Goal: Task Accomplishment & Management: Complete application form

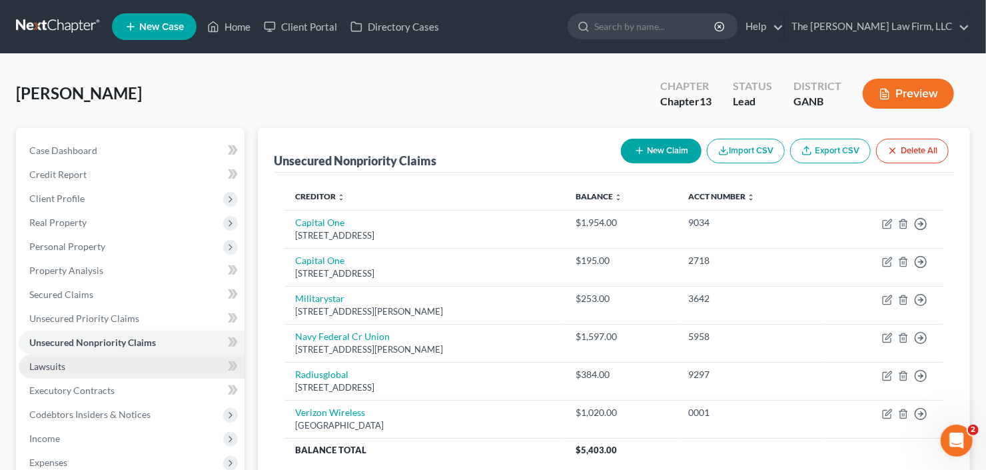
scroll to position [107, 0]
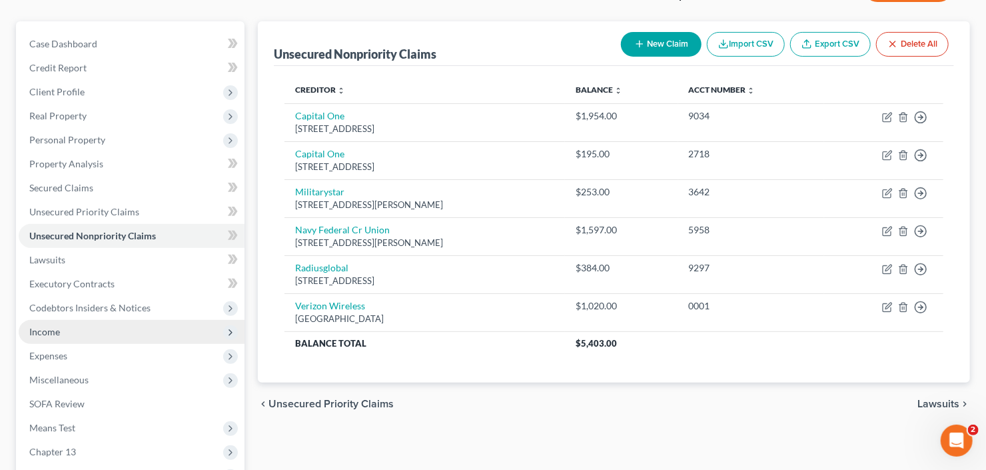
click at [85, 333] on span "Income" at bounding box center [132, 332] width 226 height 24
drag, startPoint x: 90, startPoint y: 352, endPoint x: 111, endPoint y: 348, distance: 21.0
click at [90, 352] on span "Employment Income" at bounding box center [98, 355] width 85 height 11
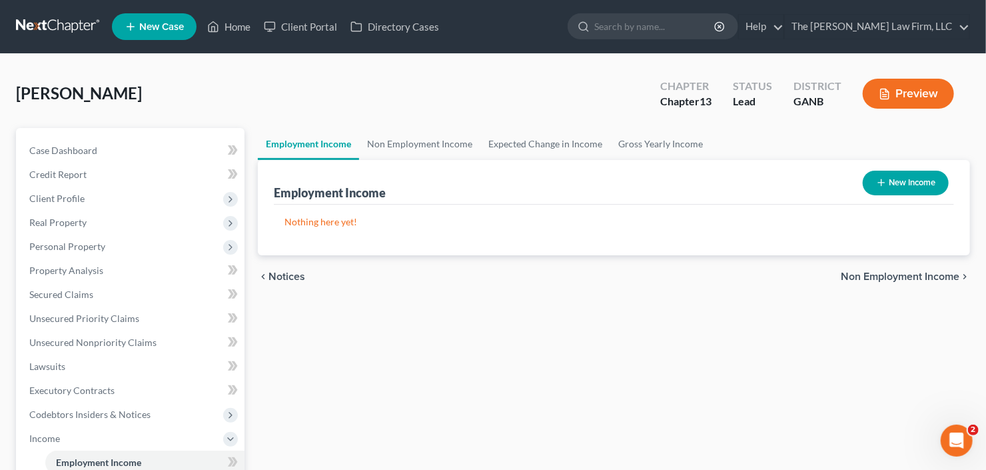
click at [907, 179] on button "New Income" at bounding box center [906, 183] width 86 height 25
select select "0"
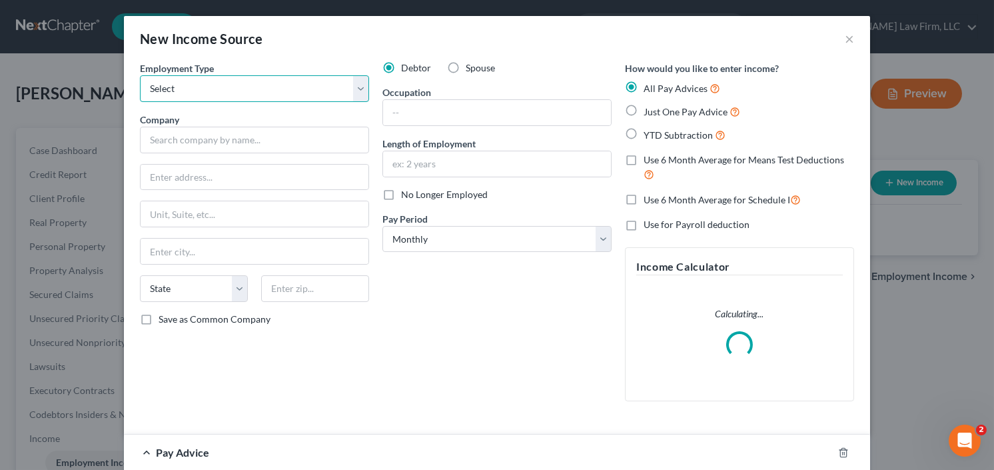
click at [261, 97] on select "Select Full or Part Time Employment Self Employment" at bounding box center [254, 88] width 229 height 27
select select "0"
click at [140, 75] on select "Select Full or Part Time Employment Self Employment" at bounding box center [254, 88] width 229 height 27
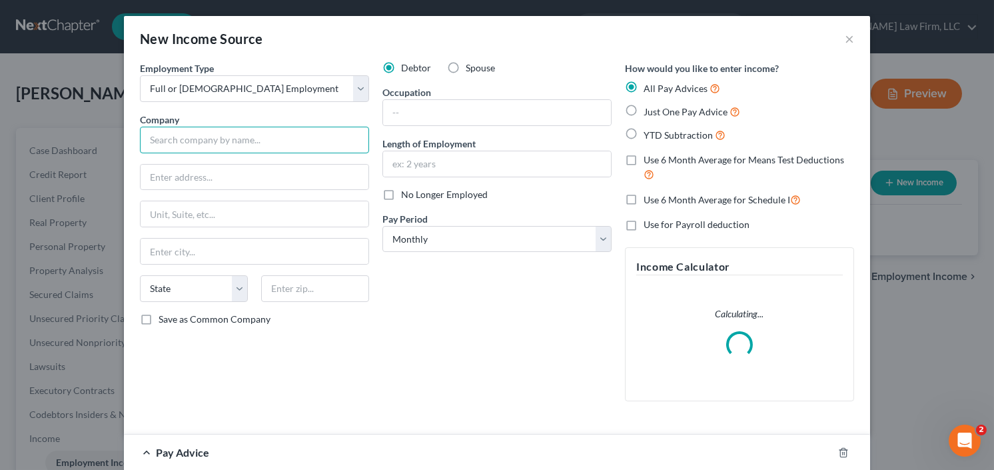
click at [239, 140] on input "text" at bounding box center [254, 140] width 229 height 27
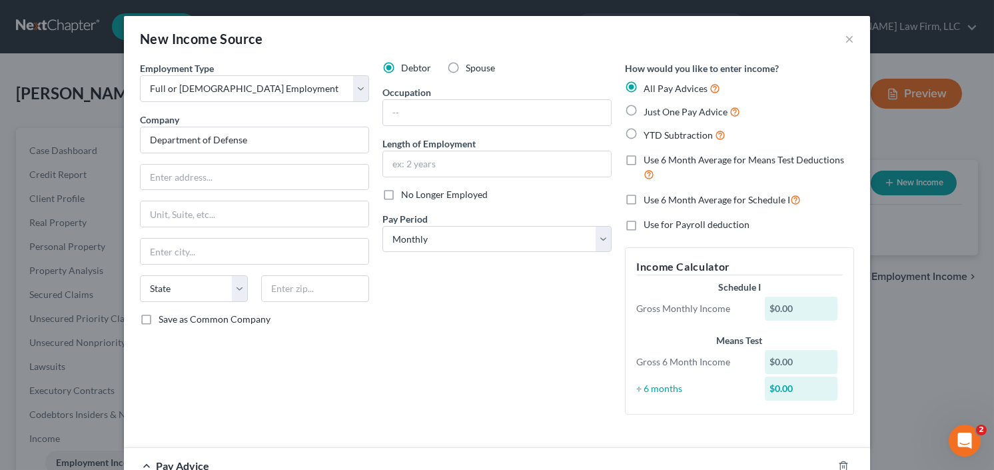
type input "Department of Defense"
paste input "1400 Defense Pentagon Washington, DC 20301-1400"
type input "1400 Defense Pentagon Washington, DC 20301-1400"
click at [292, 292] on input "text" at bounding box center [315, 288] width 108 height 27
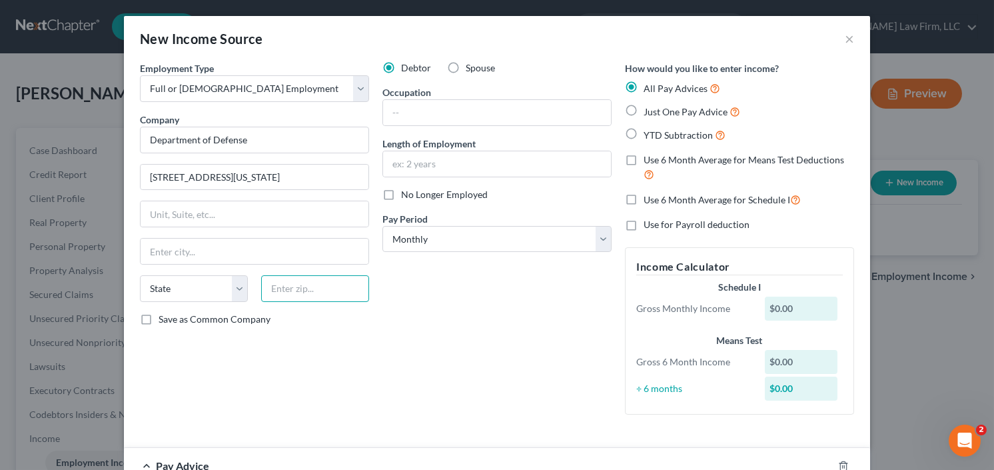
scroll to position [0, 0]
type input "20301"
type input "Washington"
select select "8"
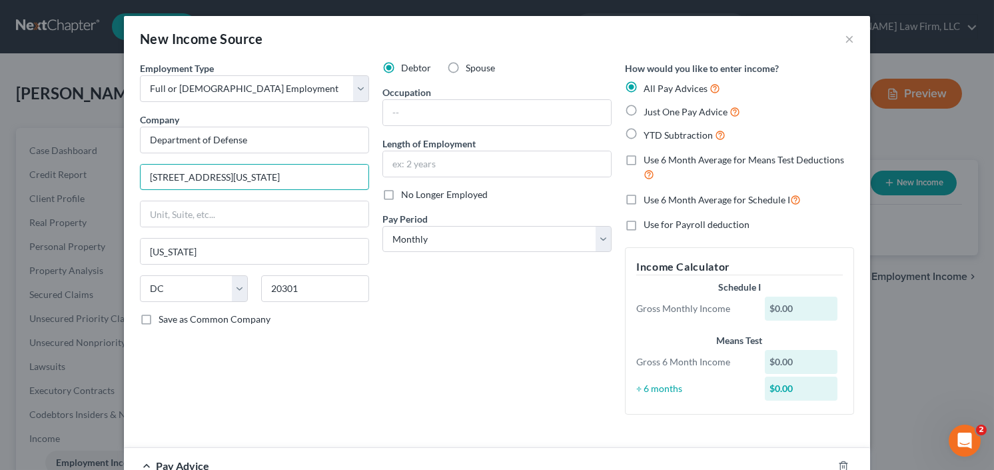
drag, startPoint x: 245, startPoint y: 177, endPoint x: 385, endPoint y: 184, distance: 140.1
click at [385, 186] on div "Employment Type * Select Full or Part Time Employment Self Employment Company *…" at bounding box center [497, 248] width 728 height 375
type input "1400 Defense Pentagon"
click at [644, 131] on label "YTD Subtraction" at bounding box center [685, 134] width 82 height 15
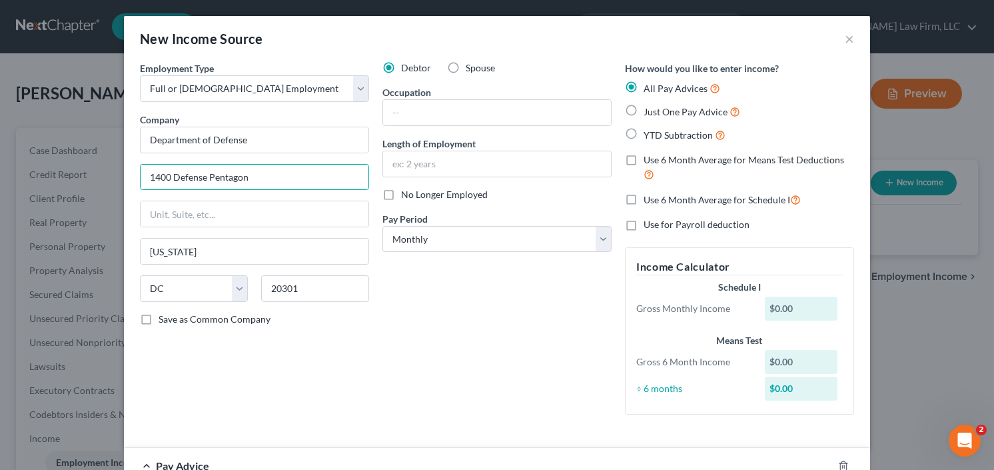
click at [649, 131] on input "YTD Subtraction" at bounding box center [653, 131] width 9 height 9
radio input "true"
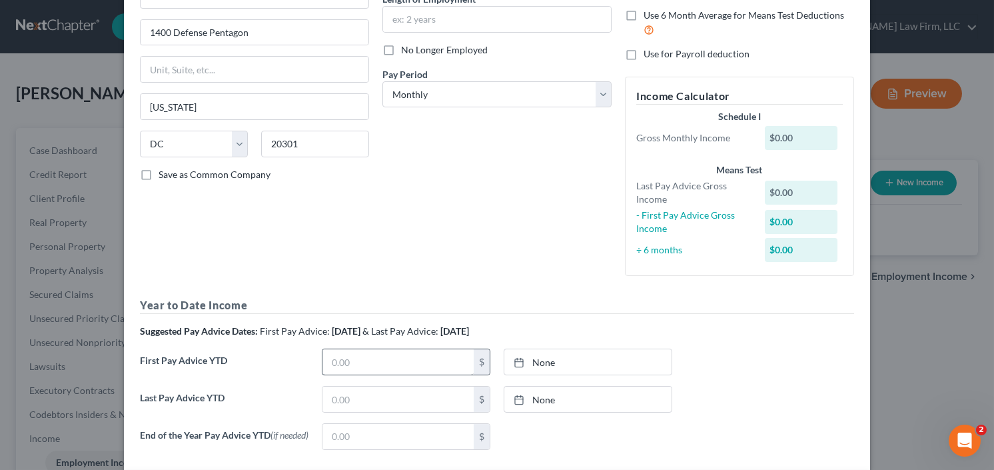
scroll to position [213, 0]
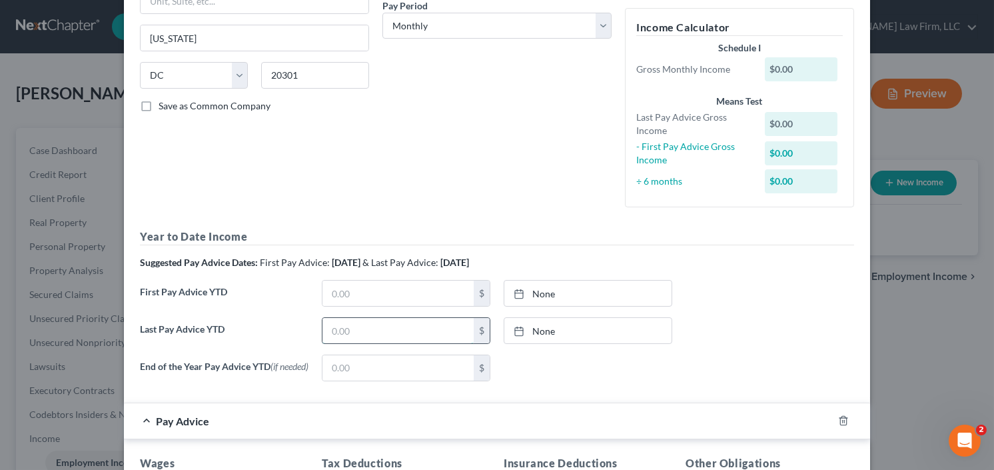
click at [363, 332] on input "text" at bounding box center [397, 330] width 151 height 25
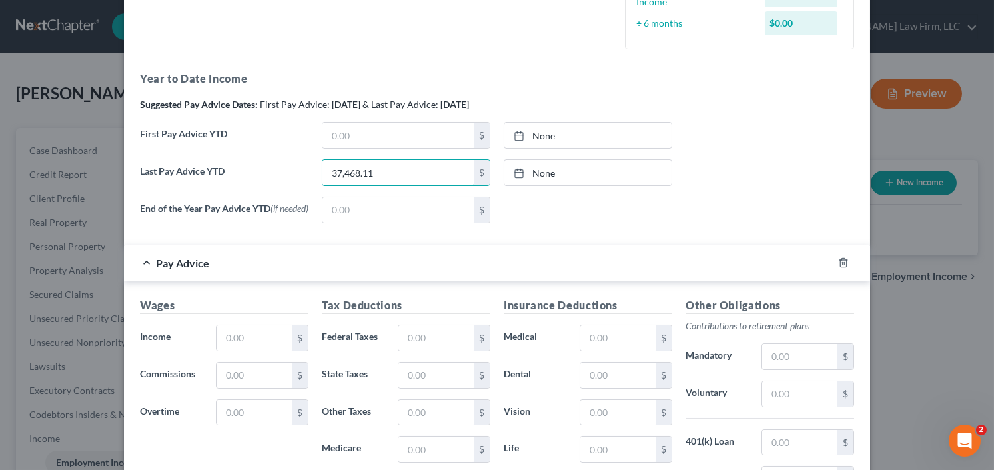
scroll to position [373, 0]
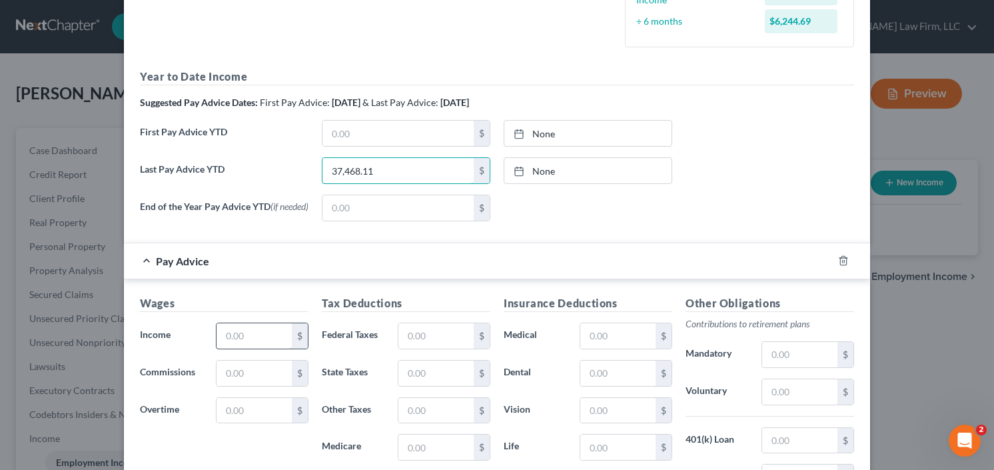
type input "37,468.11"
click at [253, 341] on input "text" at bounding box center [254, 335] width 75 height 25
click at [227, 334] on input "text" at bounding box center [254, 335] width 75 height 25
type input "4,542.00"
click at [446, 342] on input "text" at bounding box center [435, 335] width 75 height 25
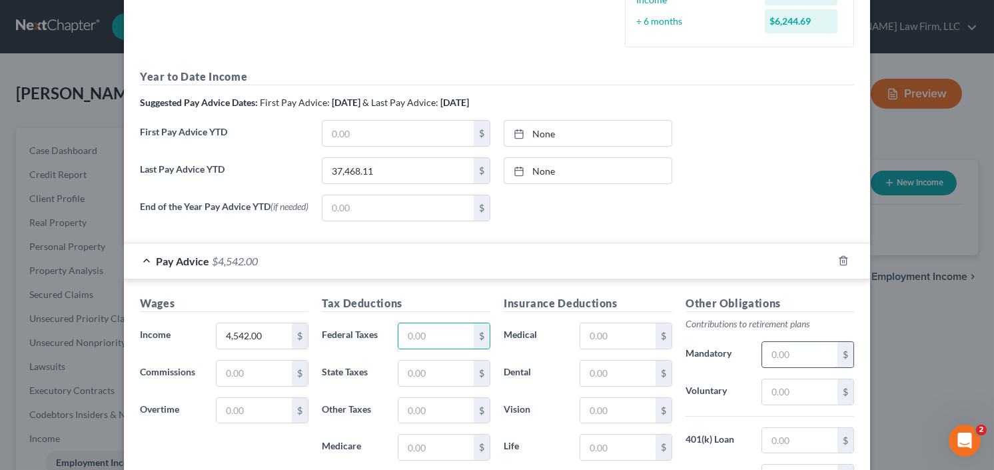
click at [772, 356] on input "text" at bounding box center [799, 354] width 75 height 25
type input "159"
click at [414, 327] on input "text" at bounding box center [435, 335] width 75 height 25
type input "64.21"
type input "167"
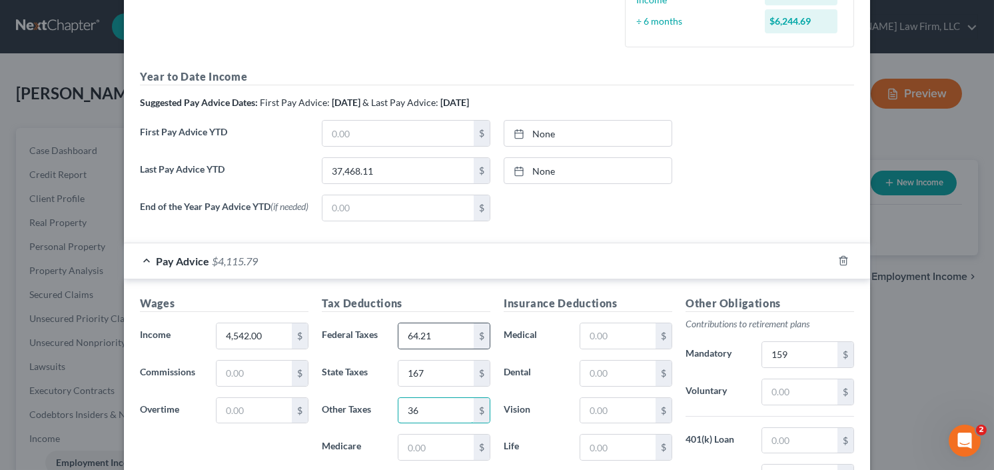
type input "36"
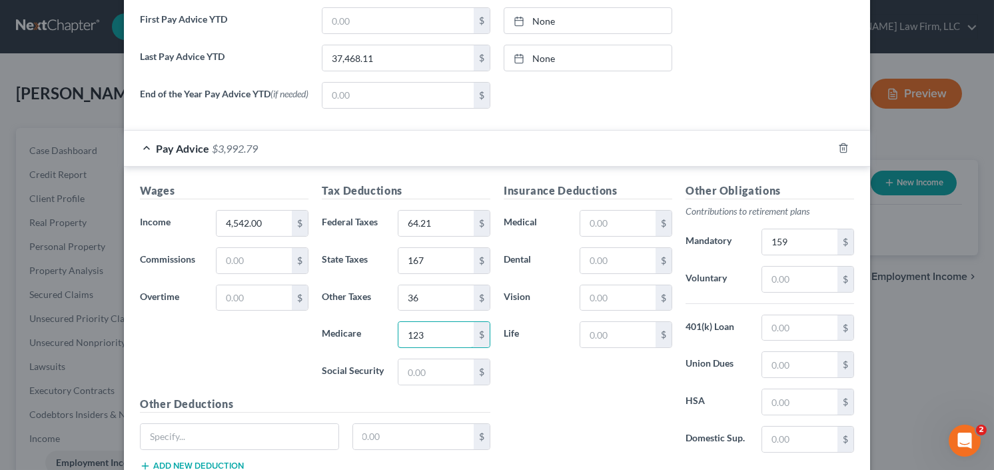
scroll to position [580, 0]
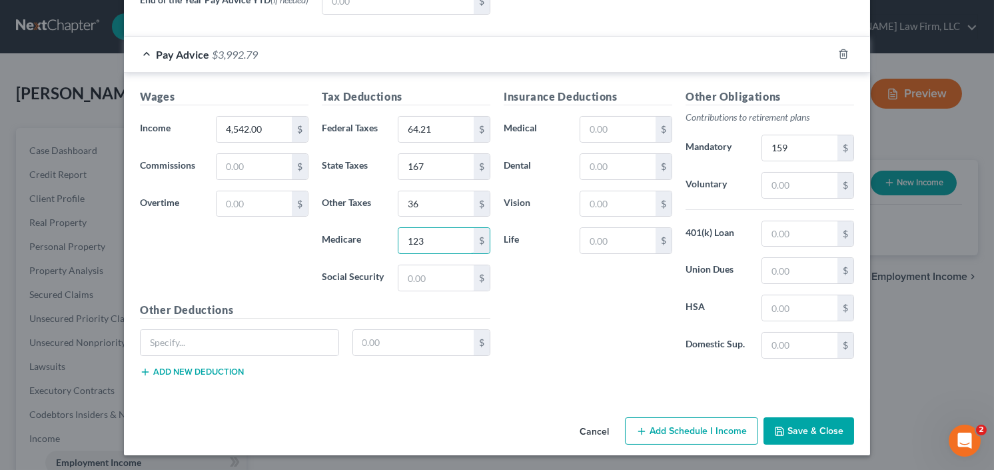
type input "123"
drag, startPoint x: 826, startPoint y: 436, endPoint x: 944, endPoint y: 286, distance: 190.7
click at [933, 290] on div "New Income Source × Employment Type * Select Full or Part Time Employment Self …" at bounding box center [497, 235] width 994 height 470
click at [801, 424] on button "Save & Close" at bounding box center [808, 431] width 91 height 28
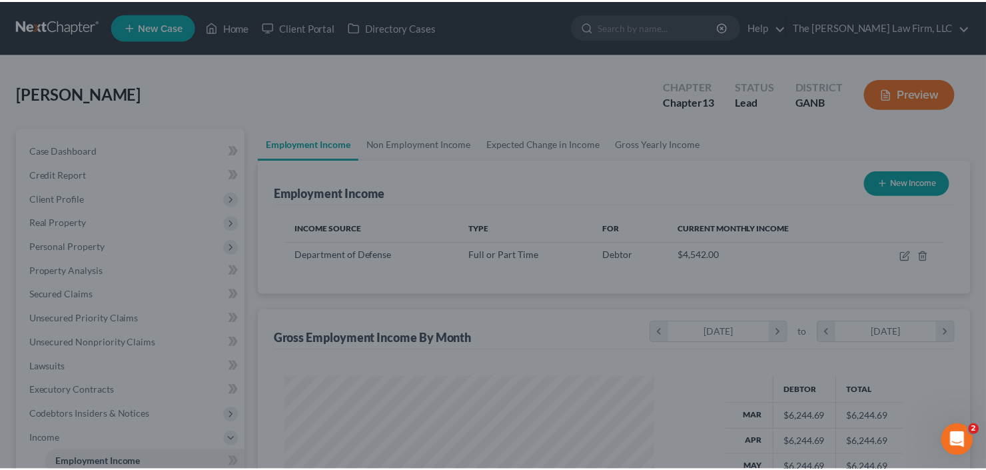
scroll to position [665979, 665816]
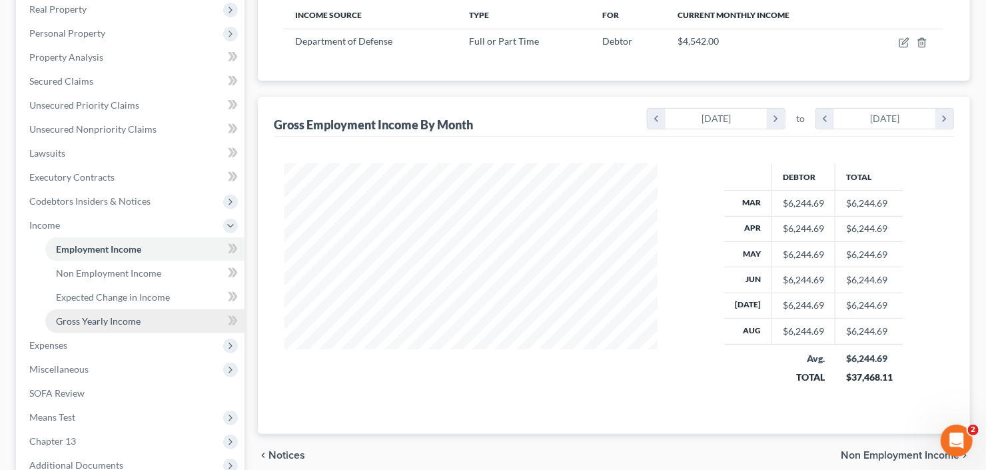
click at [111, 325] on link "Gross Yearly Income" at bounding box center [144, 321] width 199 height 24
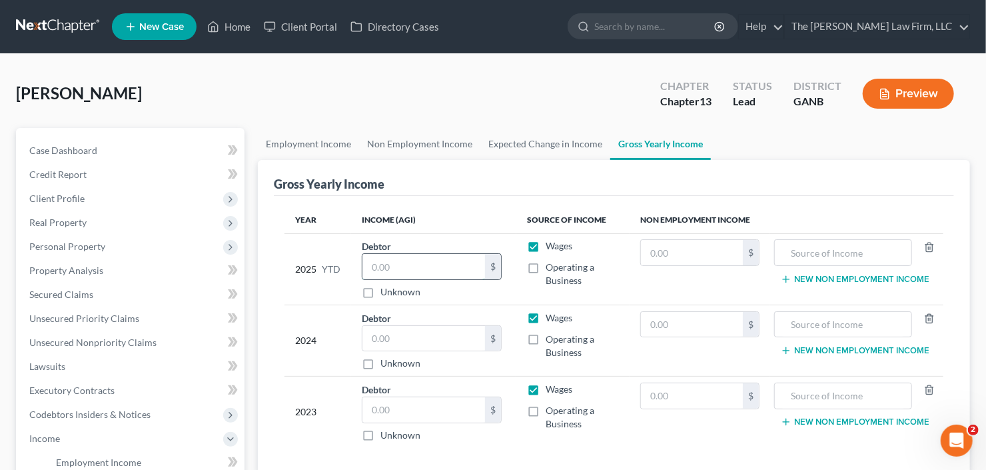
click at [410, 274] on input "text" at bounding box center [423, 266] width 123 height 25
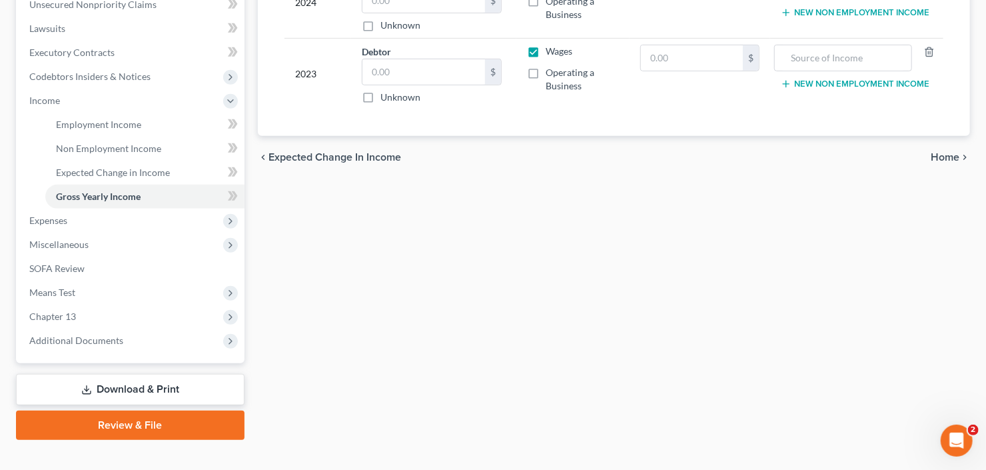
scroll to position [356, 0]
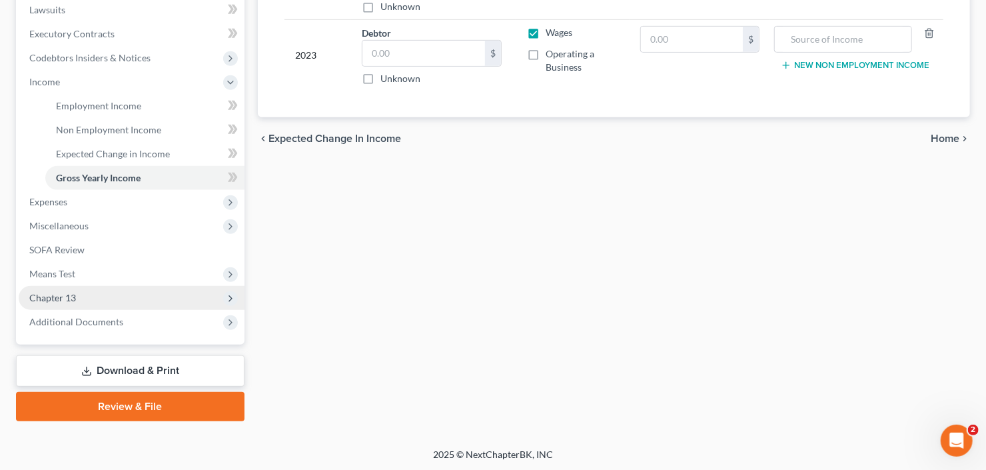
type input "48,640.00"
click at [89, 294] on span "Chapter 13" at bounding box center [132, 298] width 226 height 24
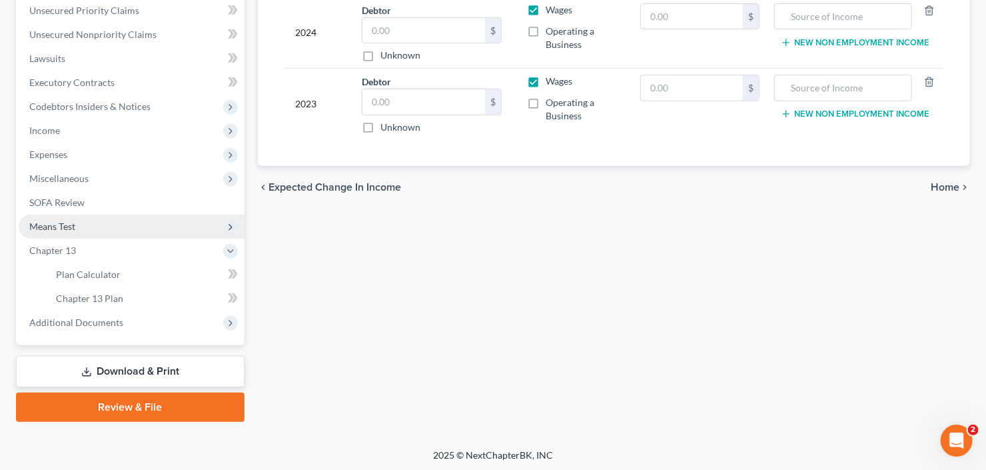
click at [89, 225] on span "Means Test" at bounding box center [132, 227] width 226 height 24
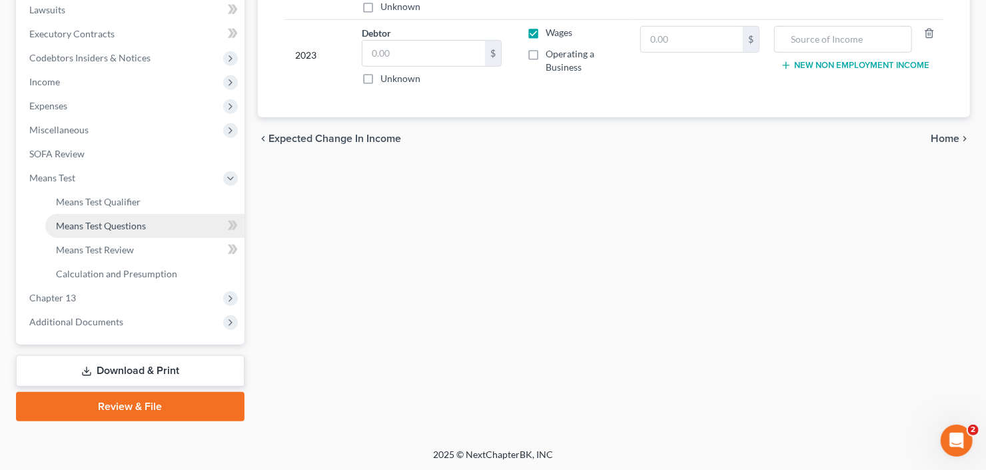
click at [113, 221] on span "Means Test Questions" at bounding box center [101, 225] width 90 height 11
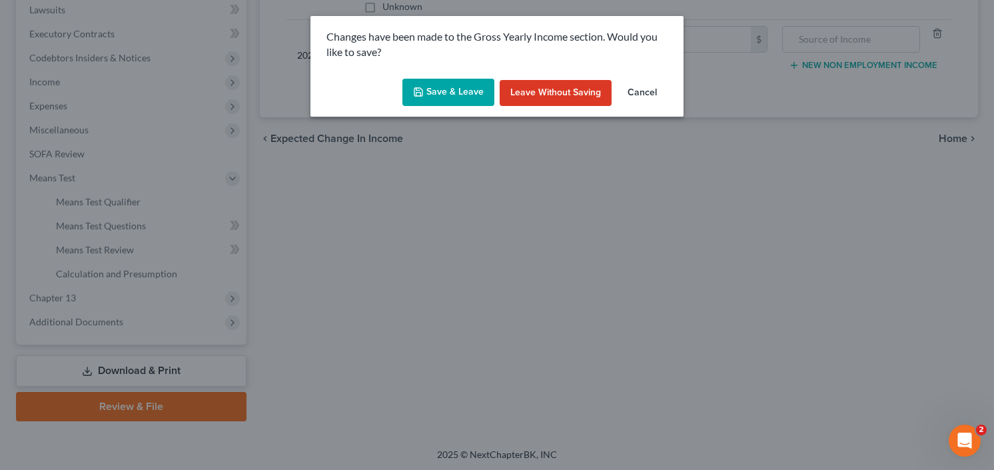
click at [437, 91] on button "Save & Leave" at bounding box center [448, 93] width 92 height 28
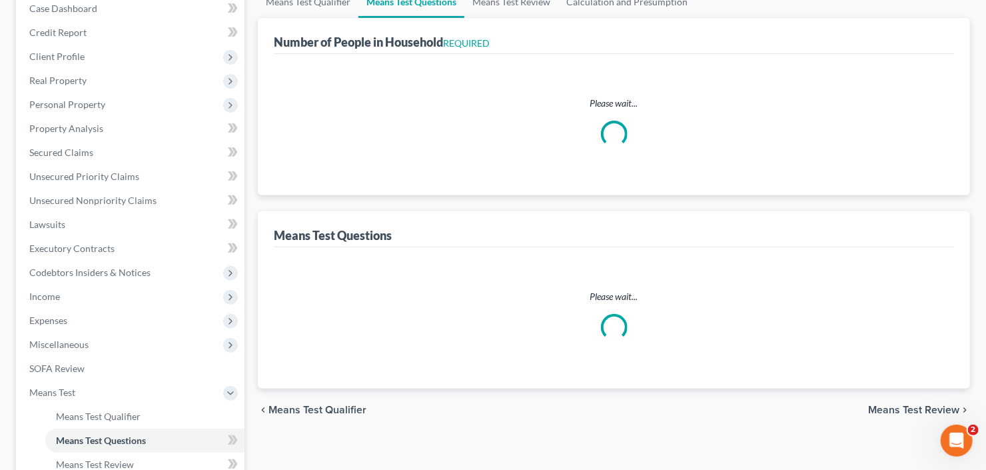
scroll to position [160, 0]
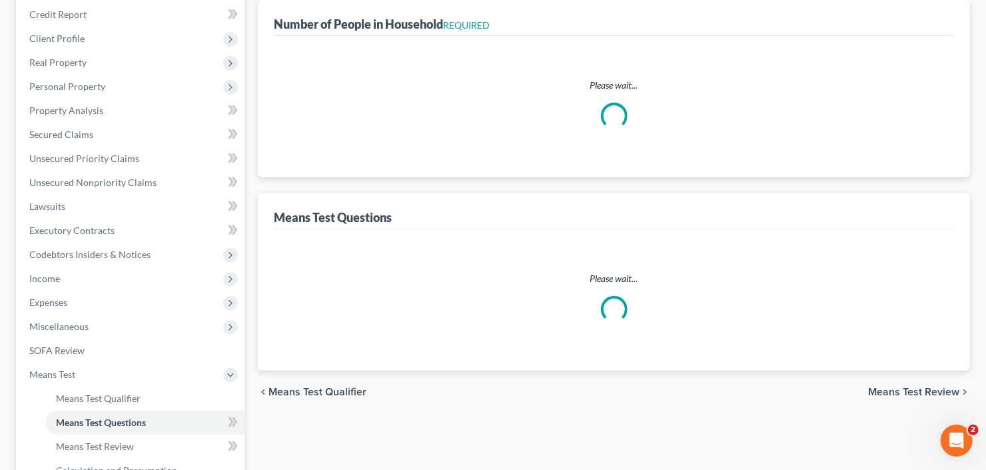
select select "60"
select select "0"
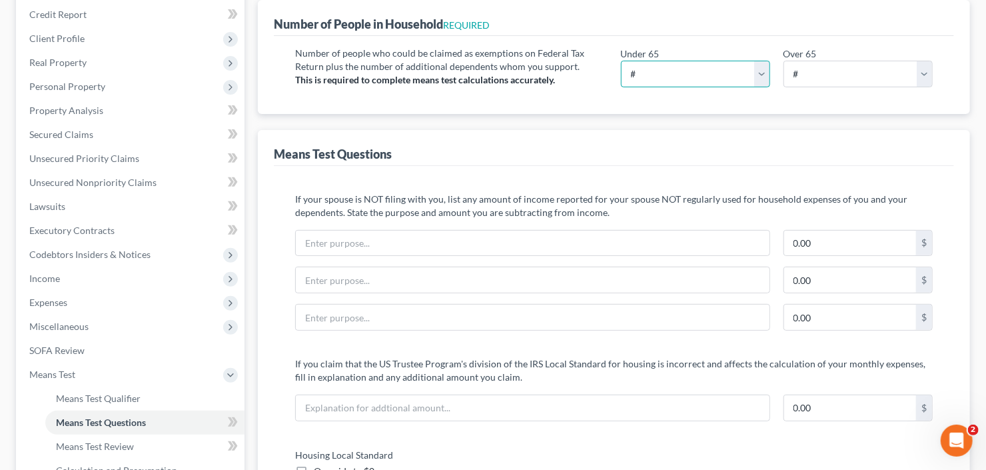
click at [671, 71] on select "# 0 1 2 3 4 5 6 7 8 9 10" at bounding box center [695, 74] width 149 height 27
select select "1"
click at [621, 61] on select "# 0 1 2 3 4 5 6 7 8 9 10" at bounding box center [695, 74] width 149 height 27
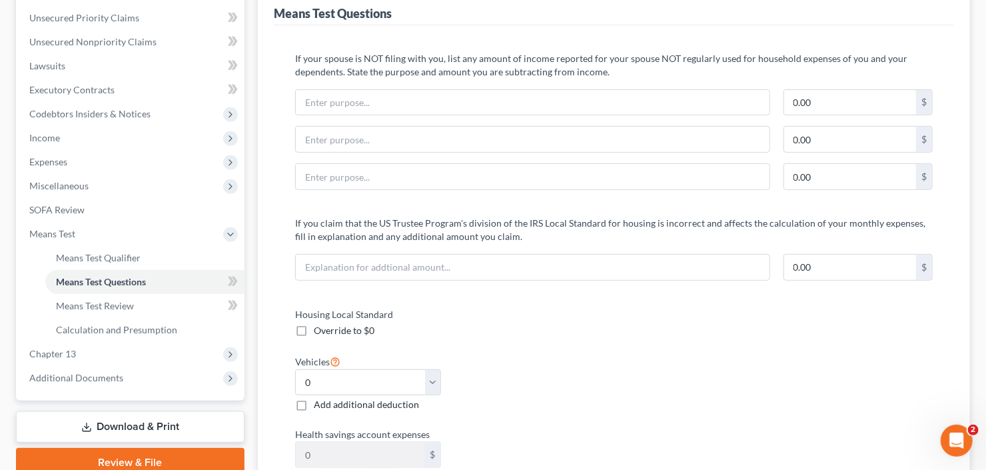
scroll to position [533, 0]
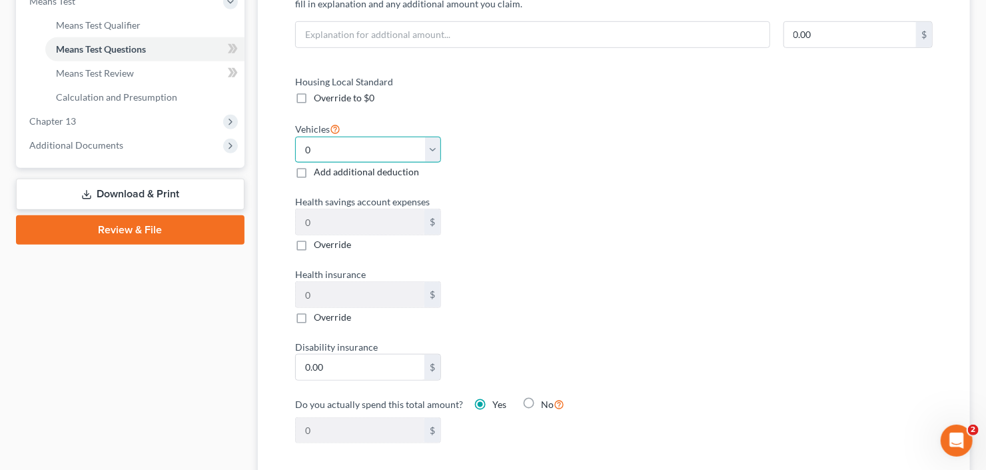
click at [370, 144] on select "Select 0 1 2 3 4 5" at bounding box center [368, 150] width 146 height 27
select select "1"
click at [295, 137] on select "Select 0 1 2 3 4 5" at bounding box center [368, 150] width 146 height 27
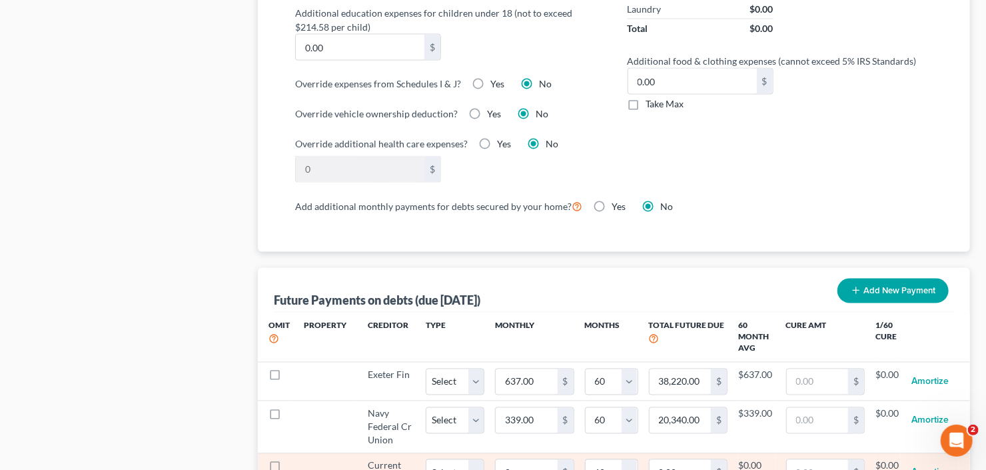
scroll to position [1386, 0]
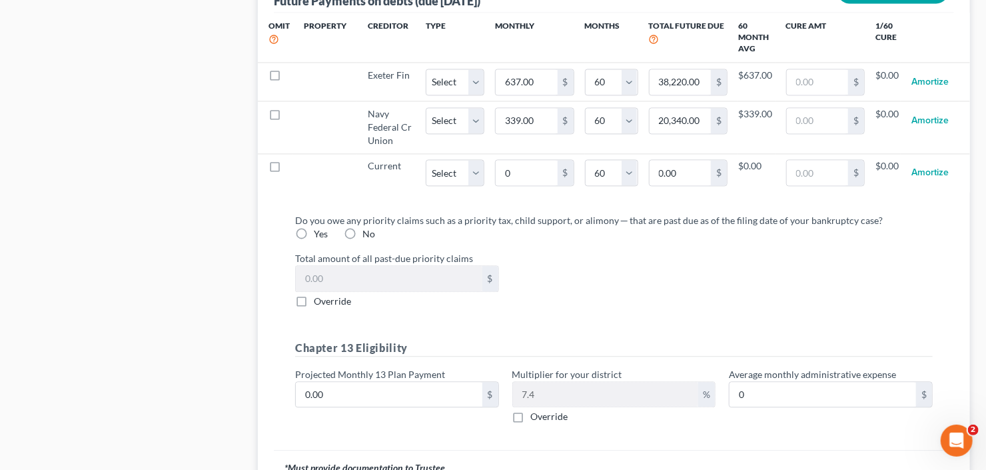
click at [362, 227] on label "No" at bounding box center [368, 233] width 13 height 13
click at [368, 227] on input "No" at bounding box center [372, 231] width 9 height 9
radio input "true"
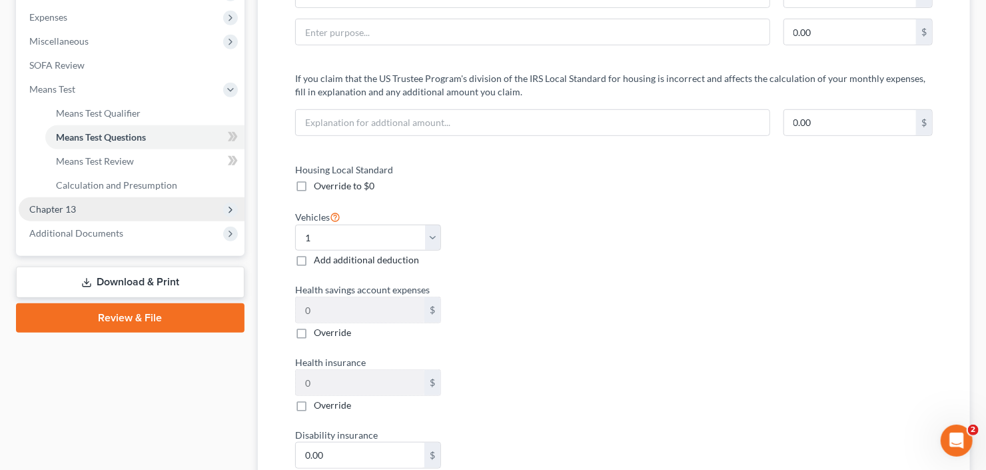
scroll to position [426, 0]
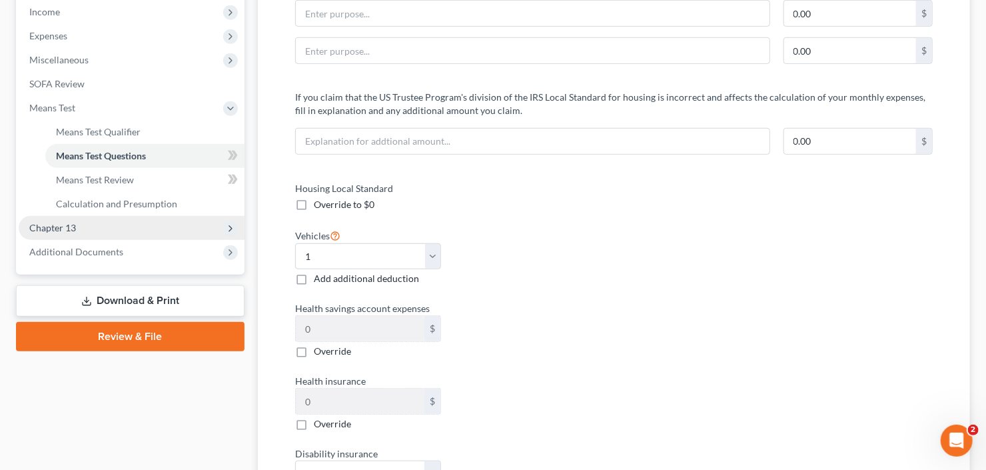
click at [74, 216] on span "Chapter 13" at bounding box center [132, 228] width 226 height 24
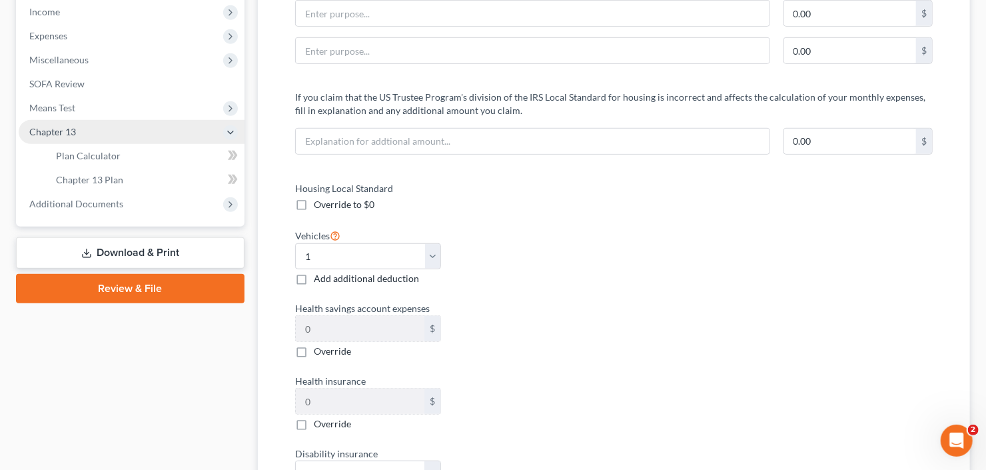
click at [119, 137] on span "Chapter 13" at bounding box center [132, 132] width 226 height 24
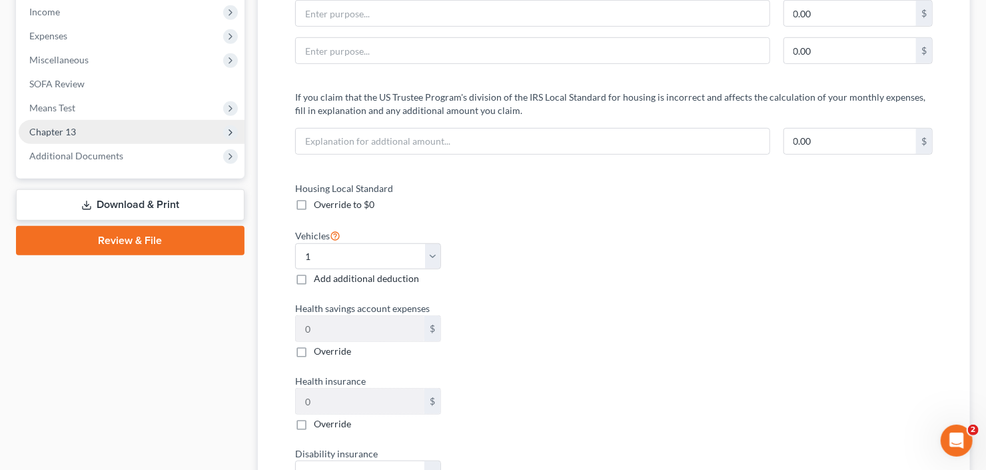
click at [137, 136] on span "Chapter 13" at bounding box center [132, 132] width 226 height 24
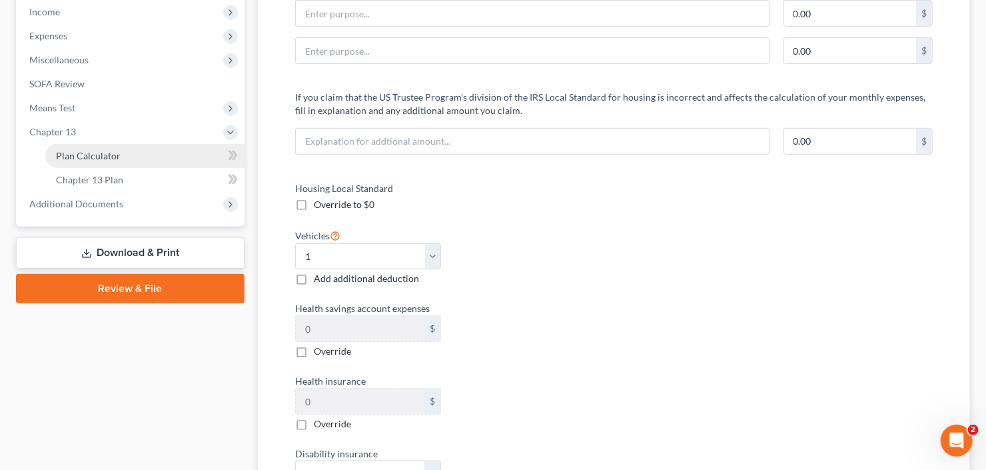
click at [136, 163] on link "Plan Calculator" at bounding box center [144, 156] width 199 height 24
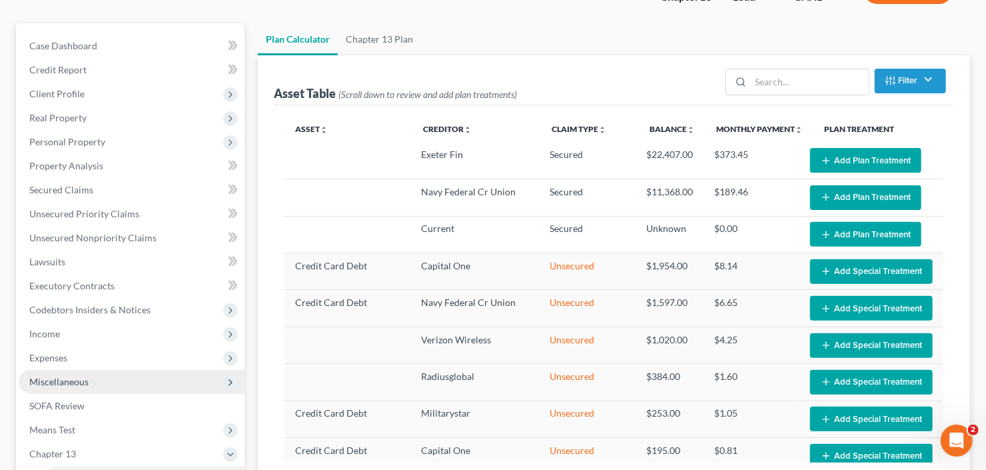
scroll to position [266, 0]
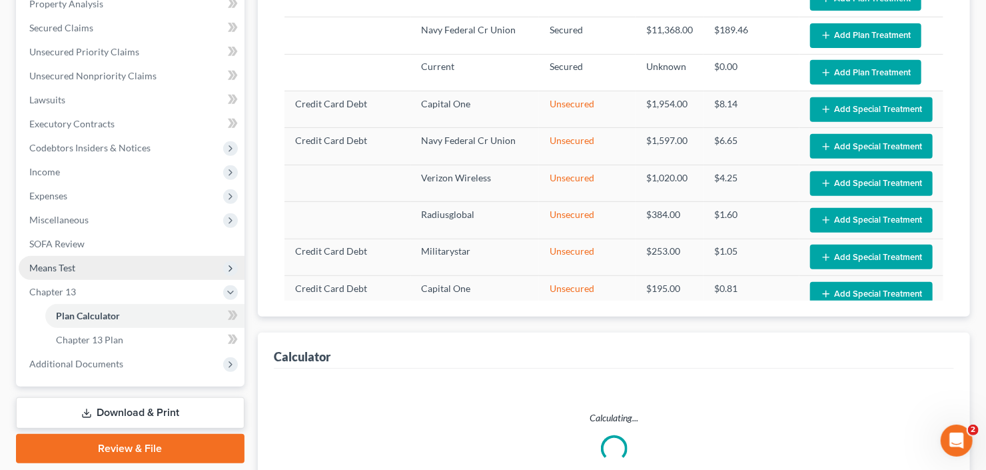
click at [95, 266] on span "Means Test" at bounding box center [132, 268] width 226 height 24
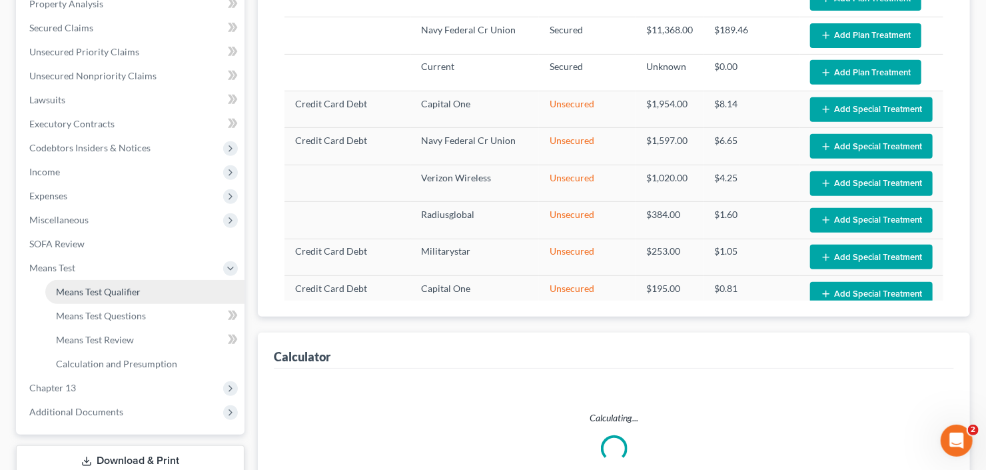
select select "59"
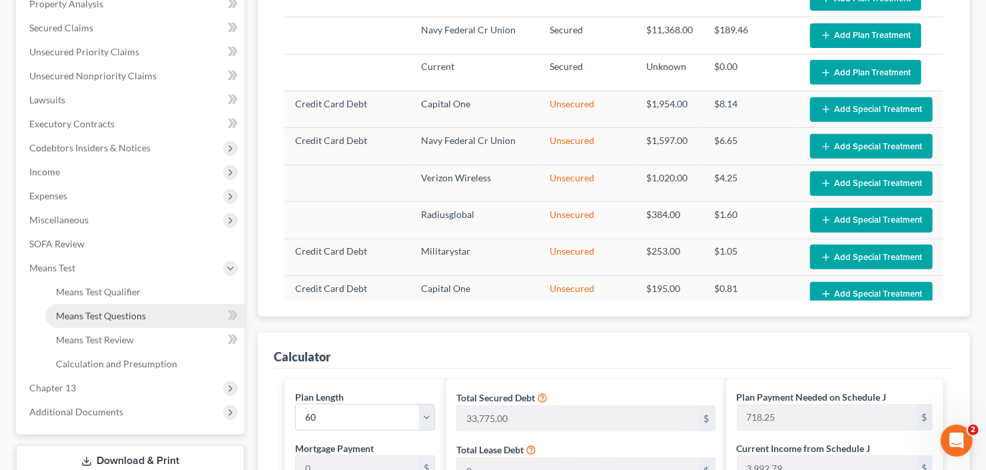
click at [99, 324] on link "Means Test Questions" at bounding box center [144, 316] width 199 height 24
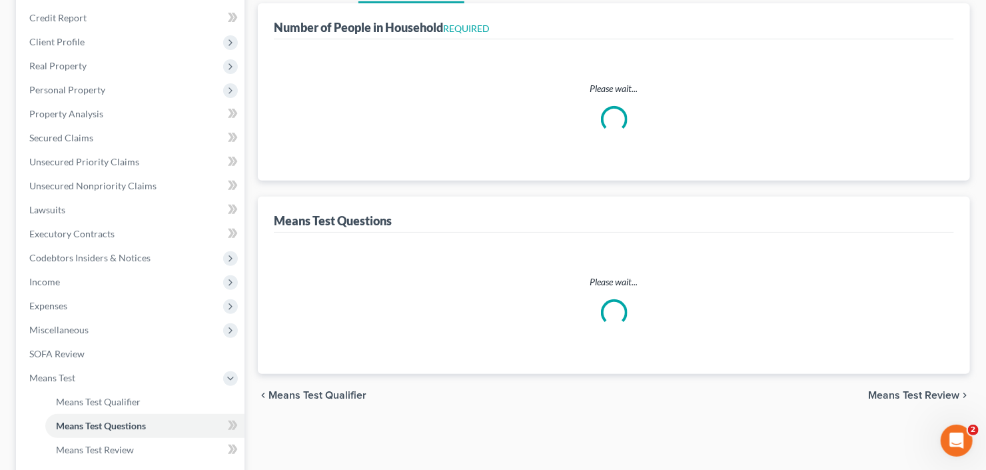
select select "60"
select select "1"
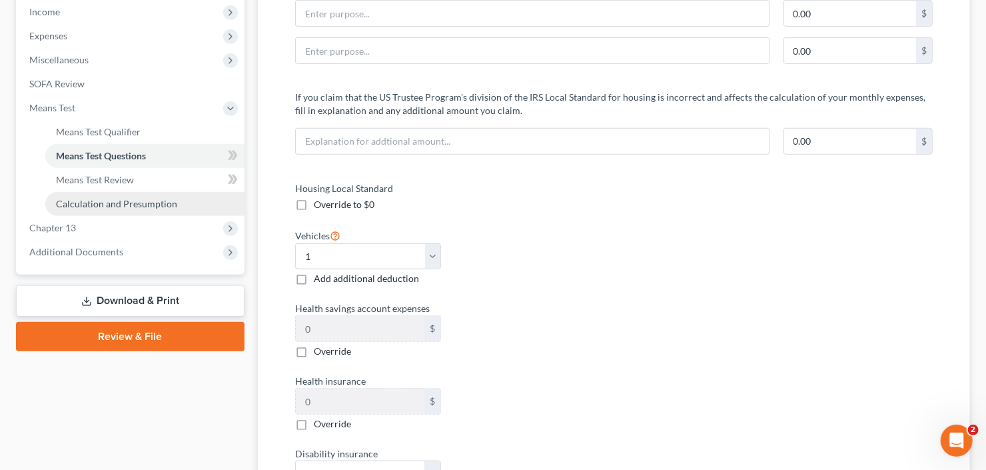
click at [155, 201] on span "Calculation and Presumption" at bounding box center [116, 203] width 121 height 11
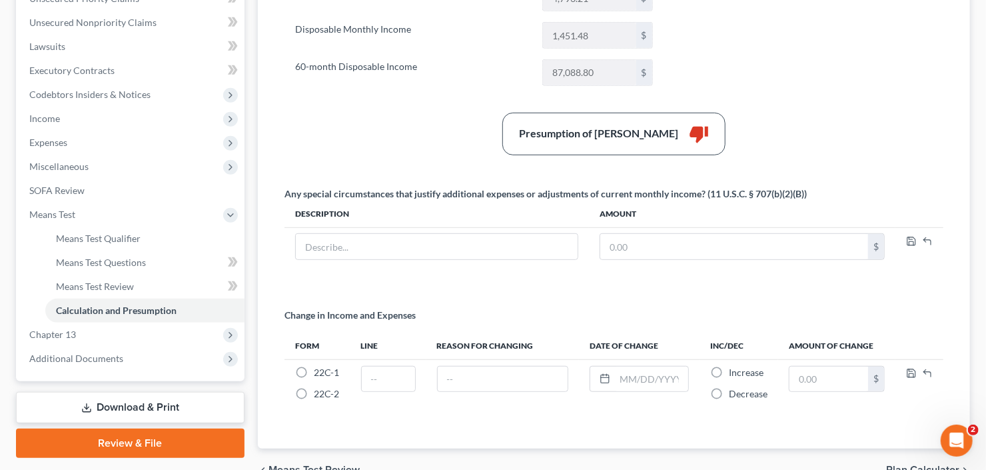
scroll to position [320, 0]
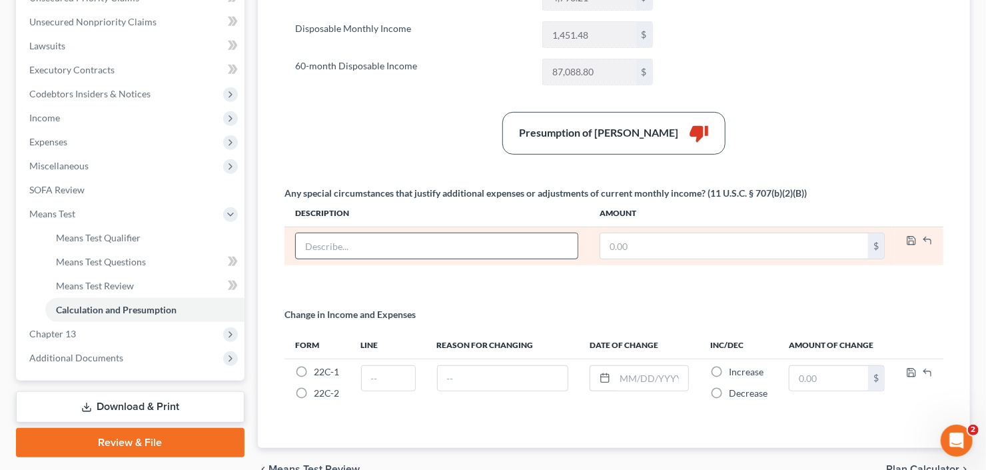
click at [450, 241] on input "text" at bounding box center [437, 245] width 282 height 25
type input "No Longer Receiving Spouse Pay from DOD"
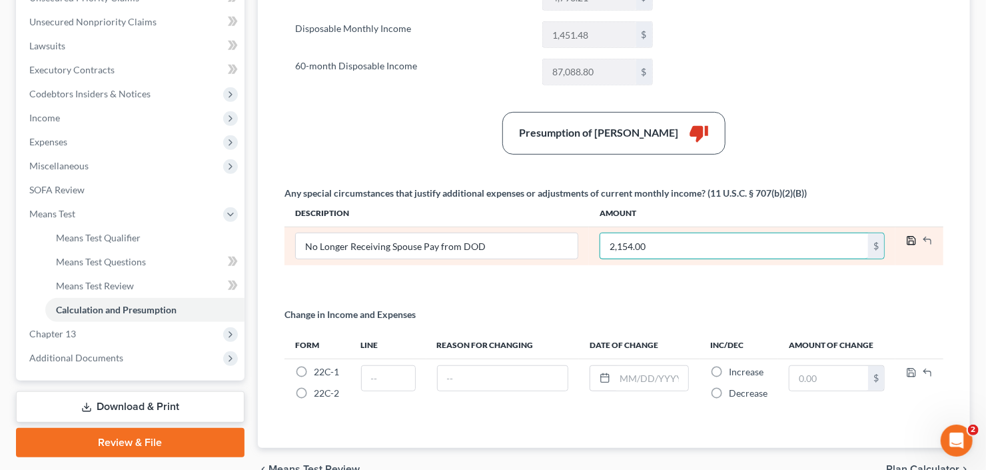
type input "2,154.00"
click at [909, 237] on icon "button" at bounding box center [911, 240] width 11 height 11
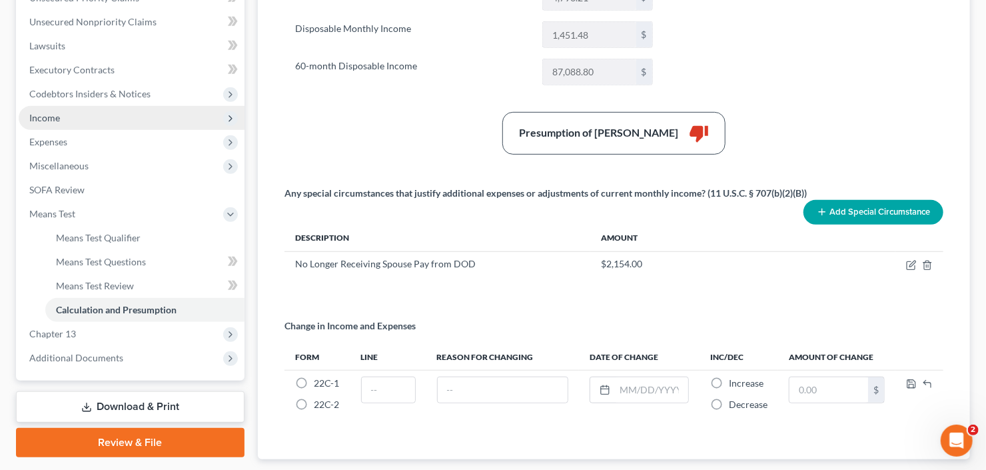
click at [79, 127] on span "Income" at bounding box center [132, 118] width 226 height 24
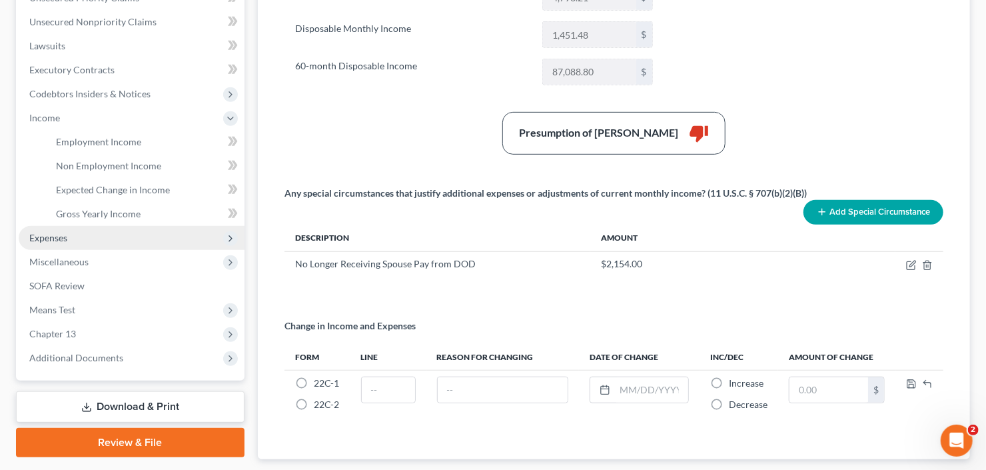
click at [79, 231] on span "Expenses" at bounding box center [132, 238] width 226 height 24
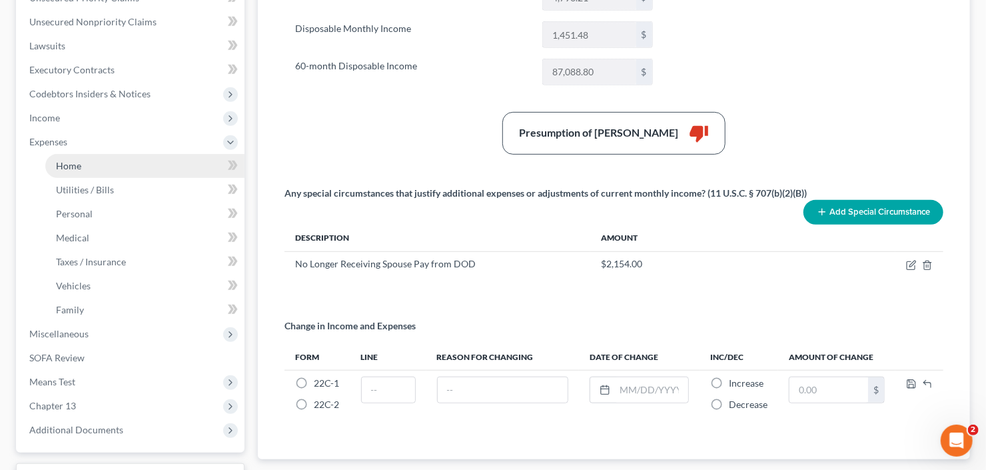
click at [91, 159] on link "Home" at bounding box center [144, 166] width 199 height 24
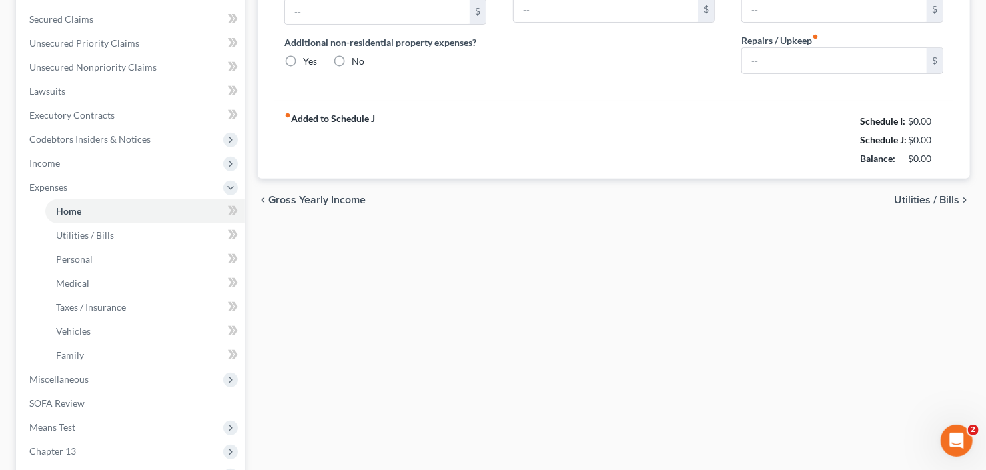
type input "0.00"
radio input "true"
type input "0.00"
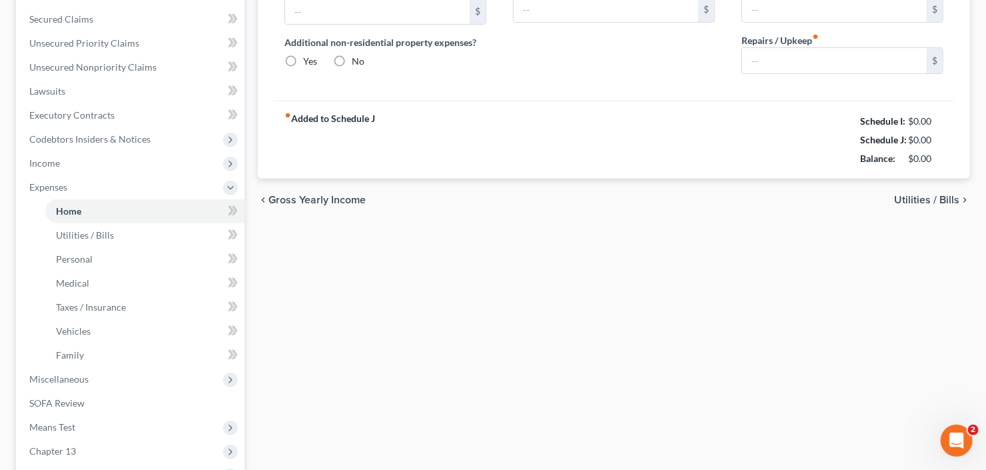
type input "0.00"
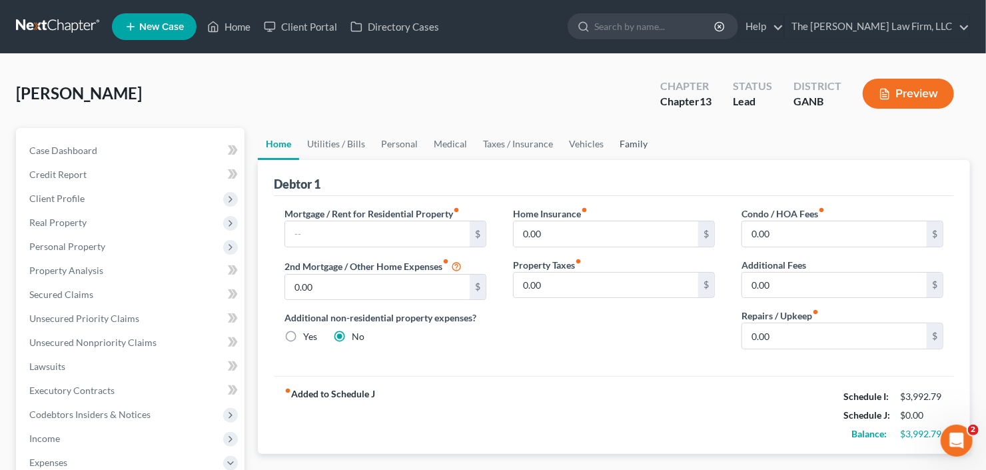
click at [630, 133] on link "Family" at bounding box center [634, 144] width 44 height 32
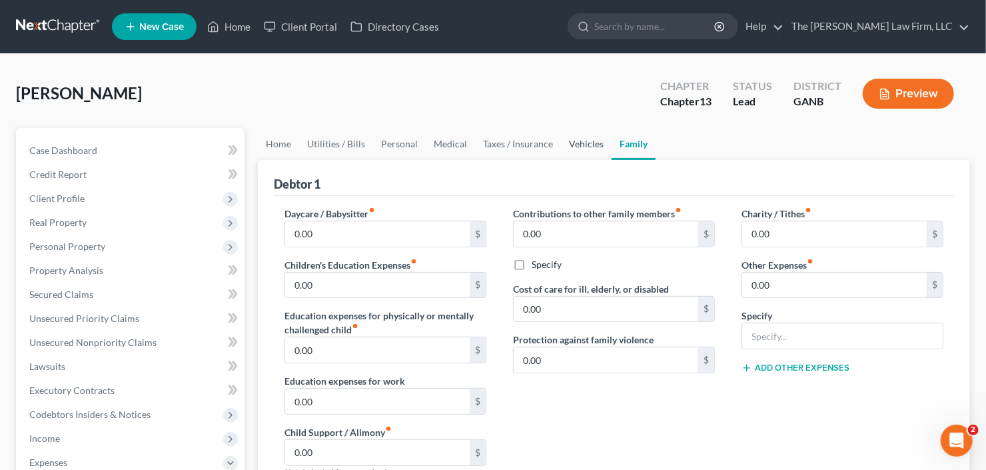
click at [577, 145] on link "Vehicles" at bounding box center [586, 144] width 51 height 32
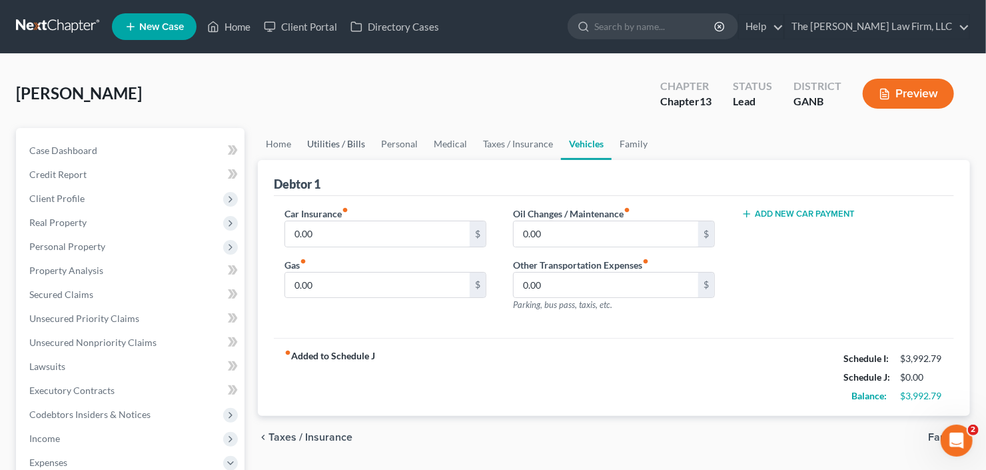
click at [342, 139] on link "Utilities / Bills" at bounding box center [336, 144] width 74 height 32
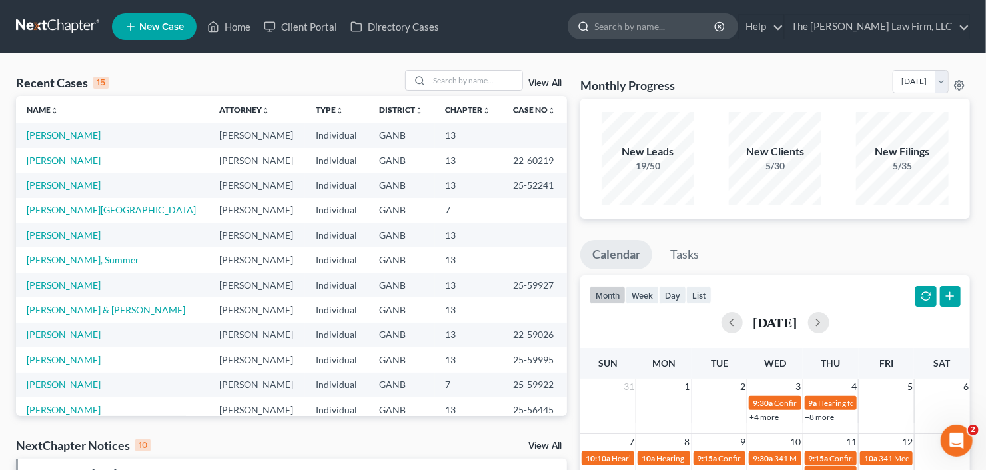
click at [679, 29] on input "search" at bounding box center [655, 26] width 122 height 25
type input "woltin"
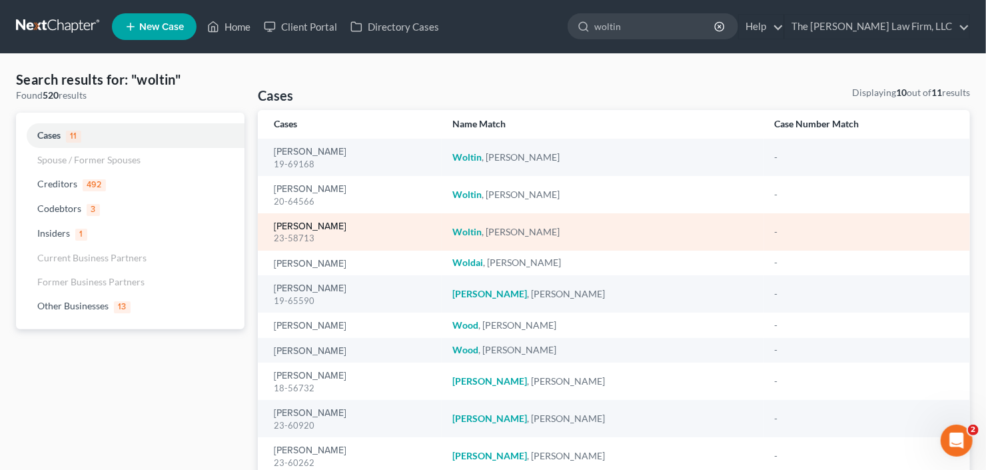
click at [300, 225] on link "[PERSON_NAME]" at bounding box center [310, 226] width 73 height 9
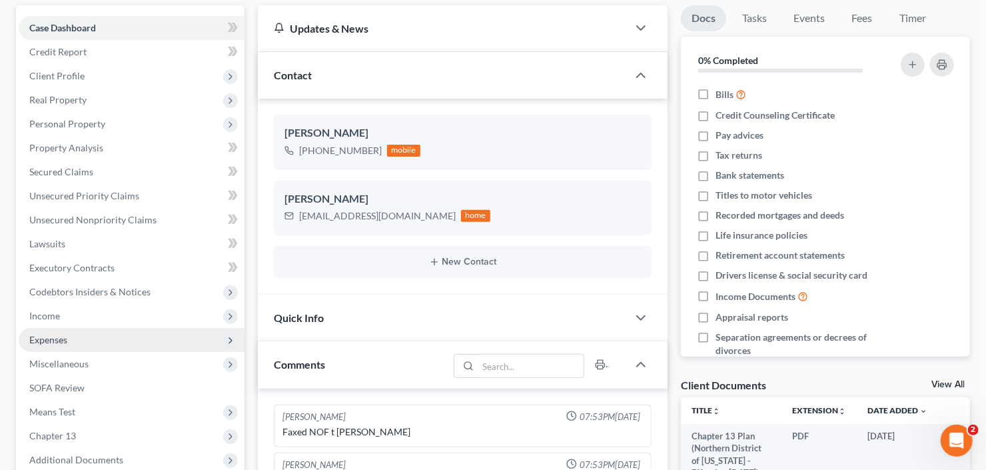
scroll to position [651, 0]
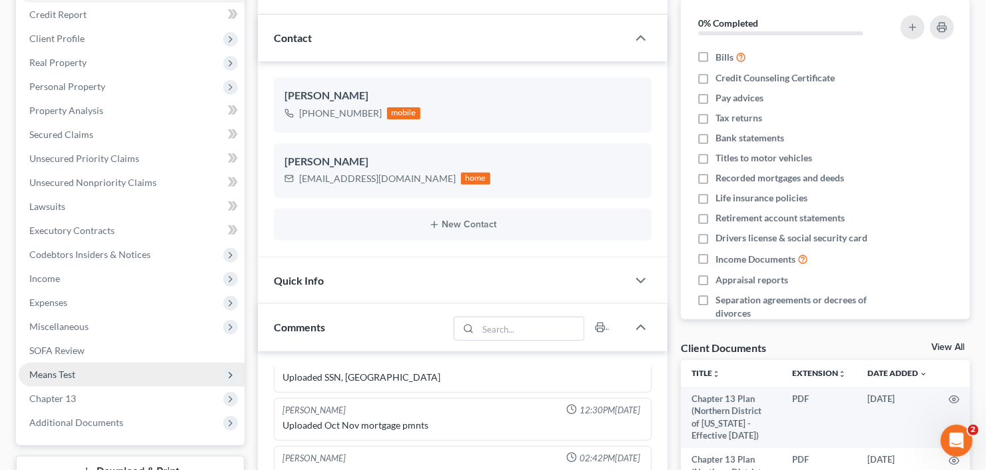
drag, startPoint x: 94, startPoint y: 418, endPoint x: 94, endPoint y: 378, distance: 40.0
click at [95, 418] on span "Additional Documents" at bounding box center [76, 421] width 94 height 11
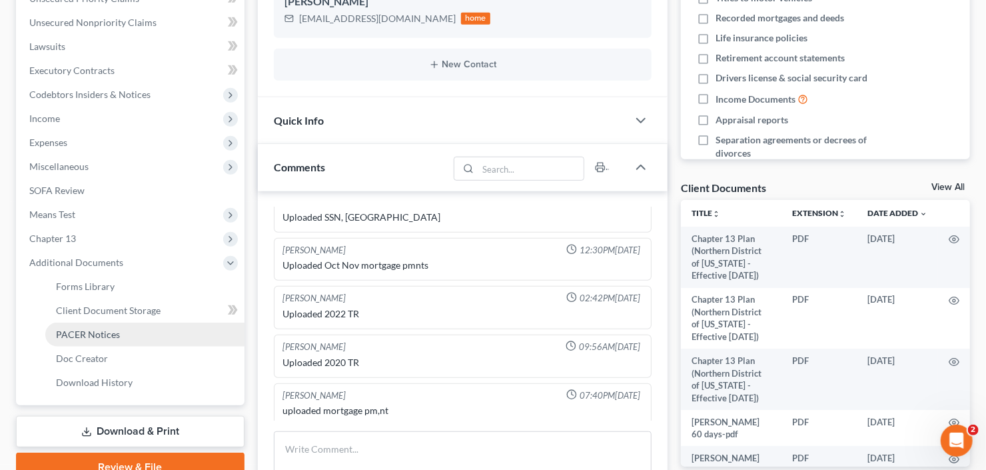
click at [89, 334] on span "PACER Notices" at bounding box center [88, 333] width 64 height 11
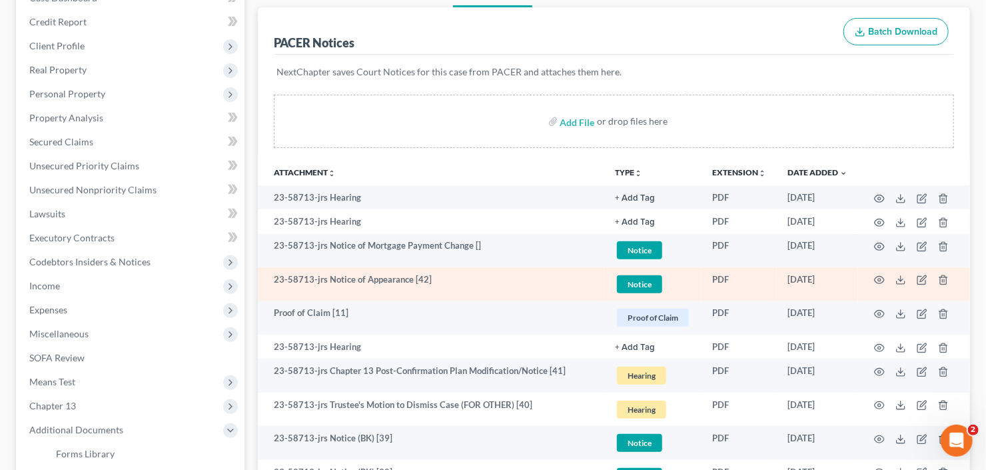
scroll to position [160, 0]
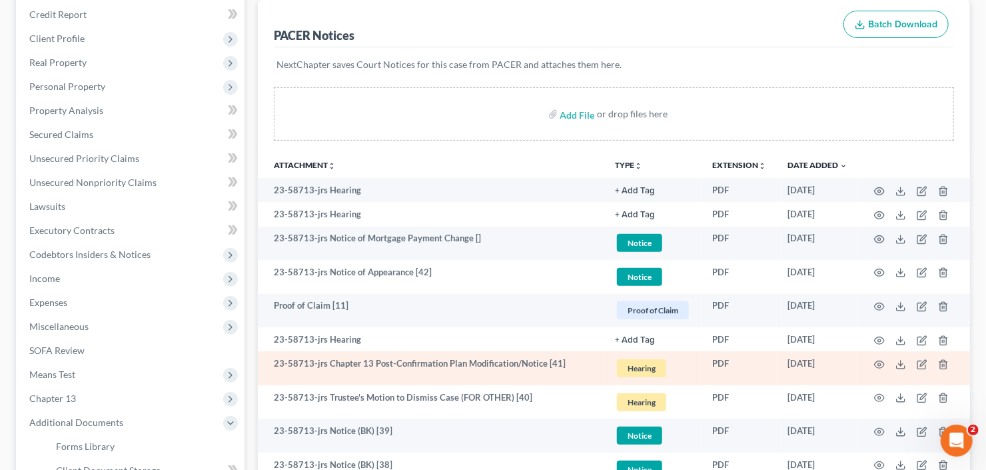
click at [878, 368] on td at bounding box center [914, 368] width 112 height 34
click at [878, 366] on icon "button" at bounding box center [879, 364] width 11 height 11
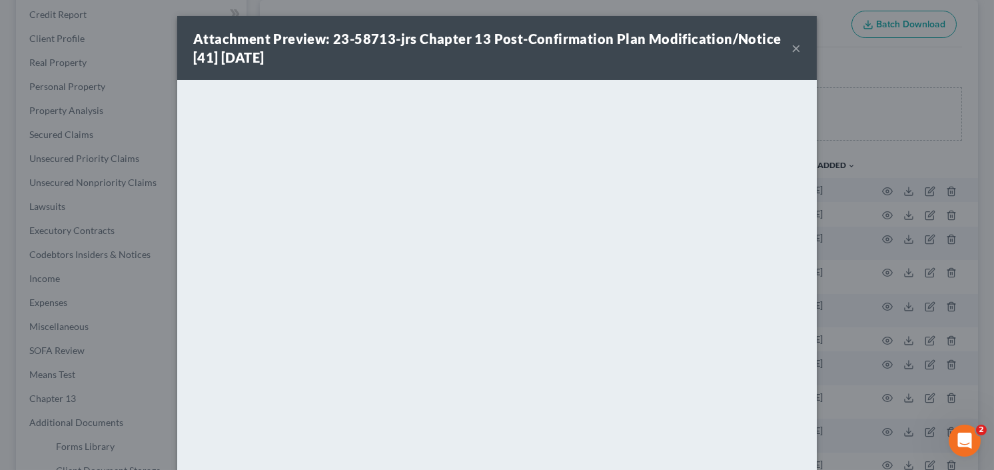
click at [791, 46] on button "×" at bounding box center [795, 48] width 9 height 16
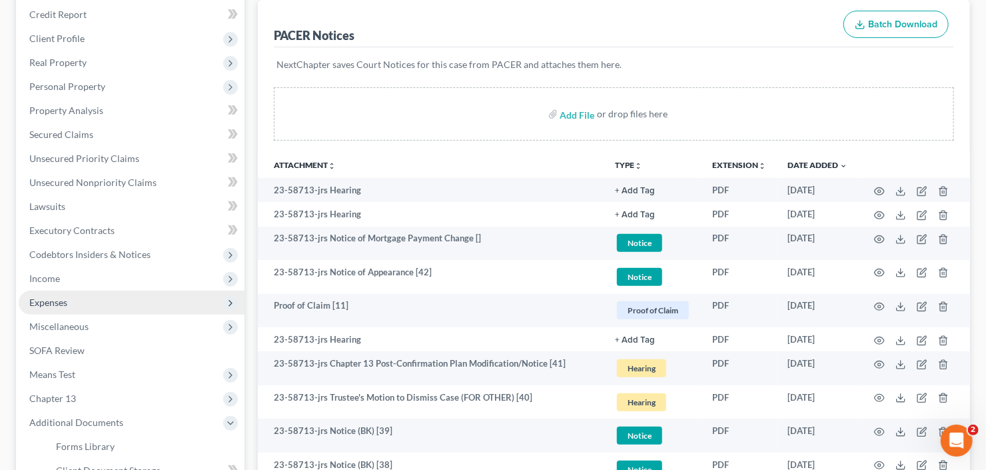
click at [49, 298] on span "Expenses" at bounding box center [48, 301] width 38 height 11
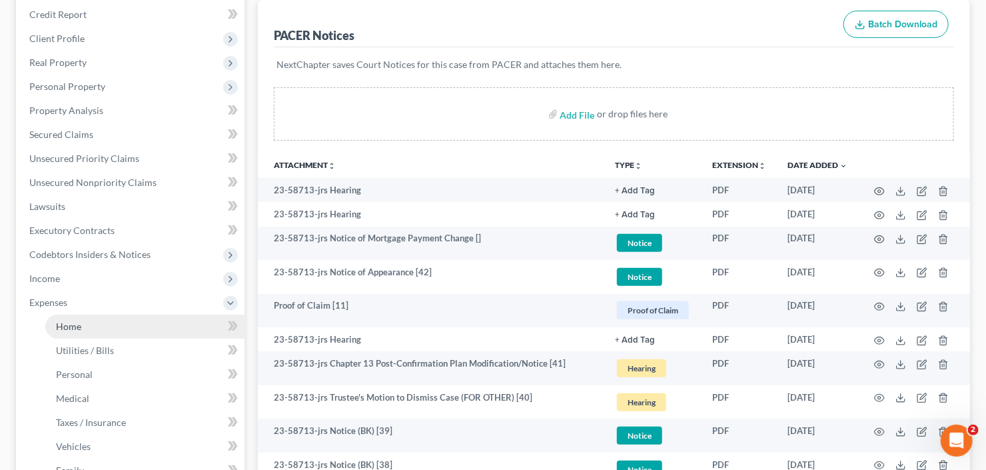
drag, startPoint x: 60, startPoint y: 323, endPoint x: 74, endPoint y: 317, distance: 15.2
click at [60, 323] on span "Home" at bounding box center [68, 325] width 25 height 11
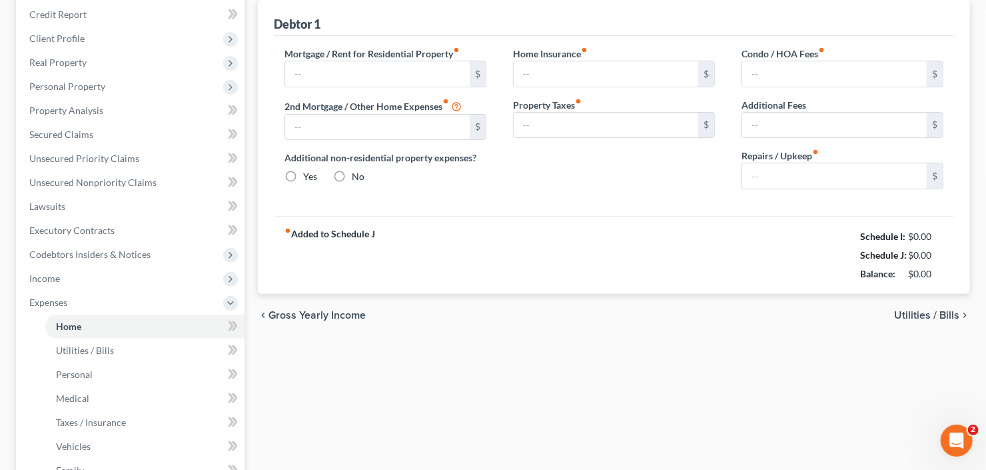
type input "2,516.00"
type input "0.00"
radio input "true"
type input "0.00"
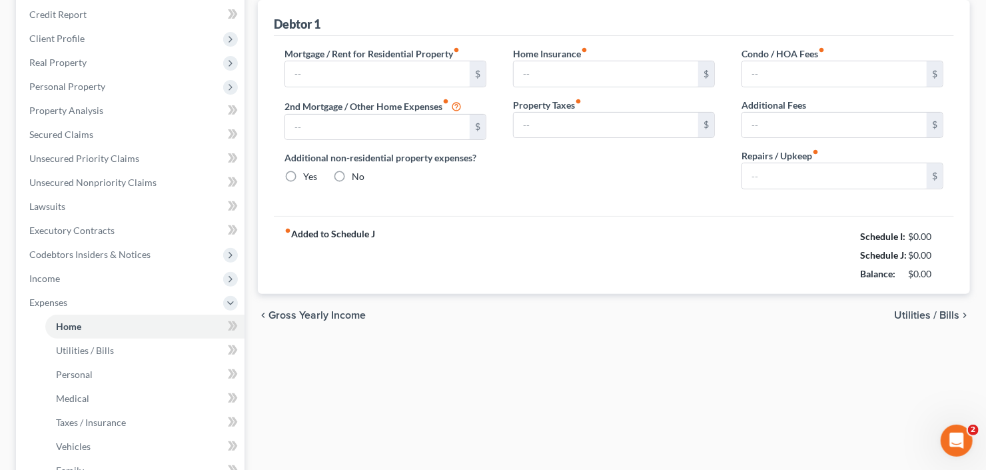
type input "67.00"
type input "0.00"
type input "50.00"
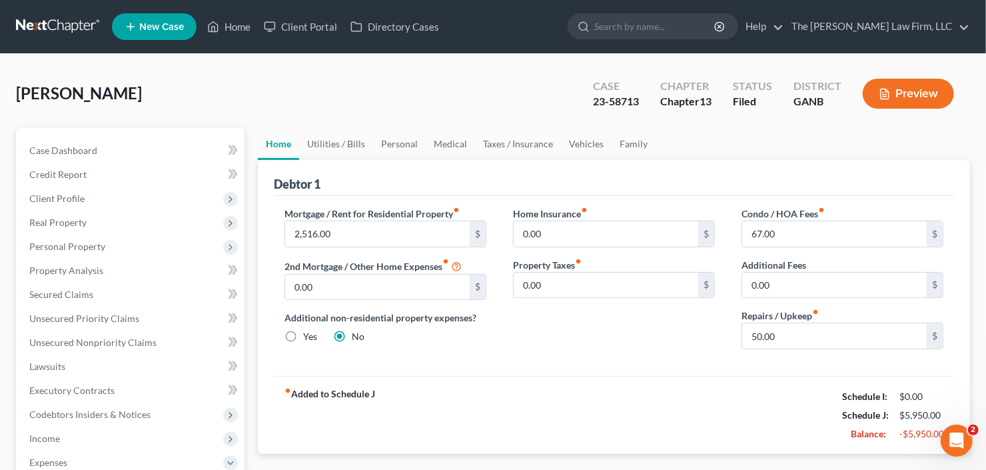
scroll to position [53, 0]
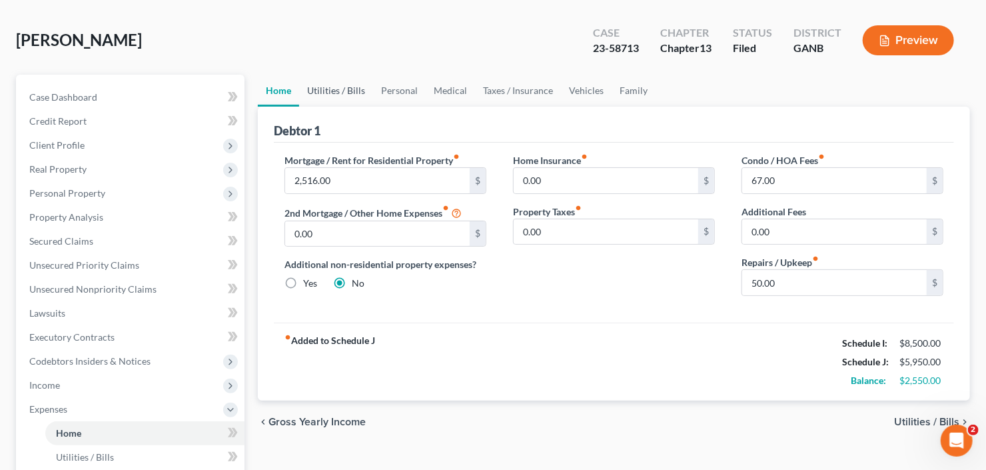
click at [358, 84] on link "Utilities / Bills" at bounding box center [336, 91] width 74 height 32
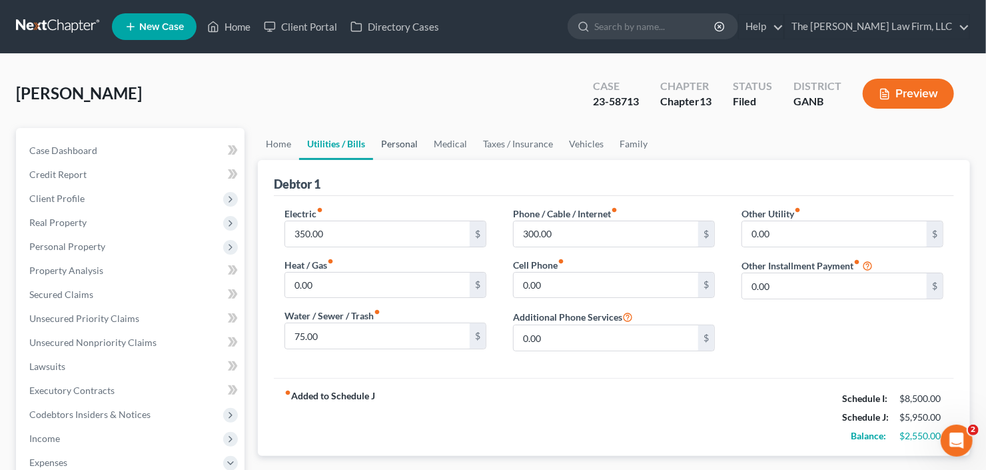
click at [403, 147] on link "Personal" at bounding box center [399, 144] width 53 height 32
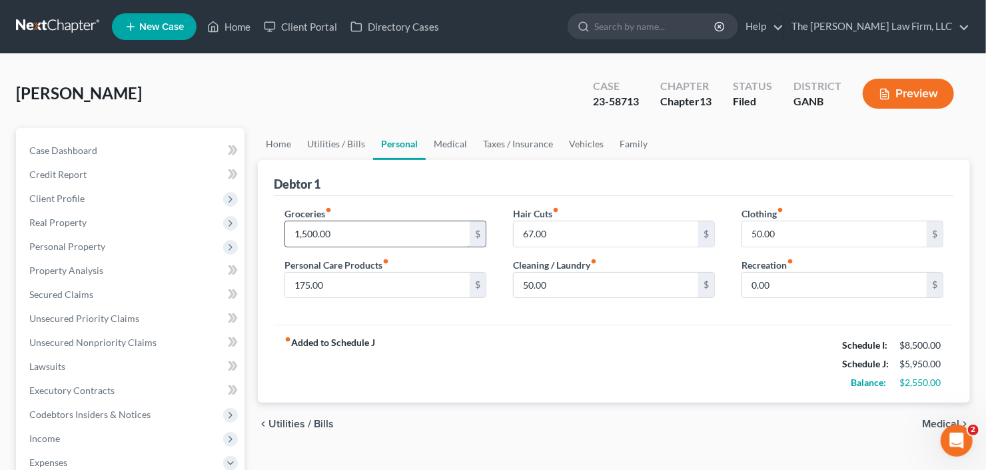
click at [403, 232] on input "1,500.00" at bounding box center [377, 233] width 185 height 25
type input "1,250"
type input "150"
click at [398, 231] on input "1,250" at bounding box center [377, 233] width 185 height 25
type input "1,350"
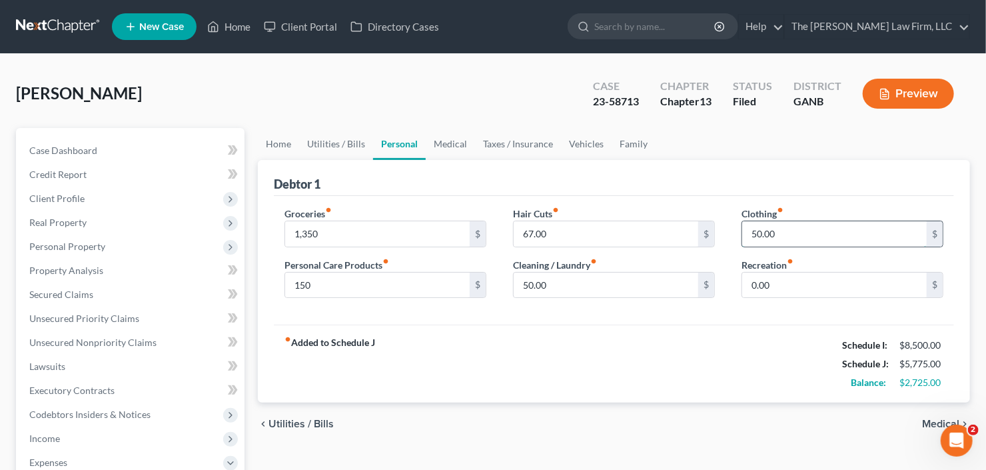
click at [774, 233] on input "50.00" at bounding box center [834, 233] width 185 height 25
type input "25"
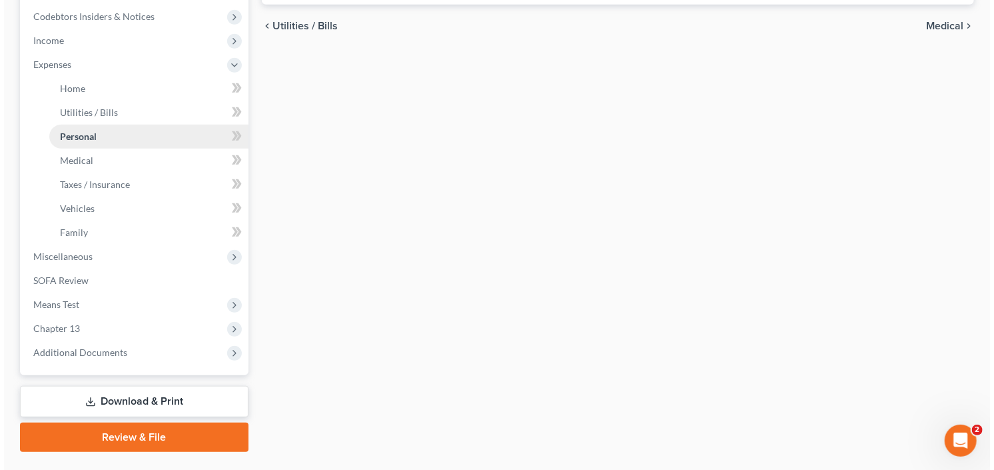
scroll to position [215, 0]
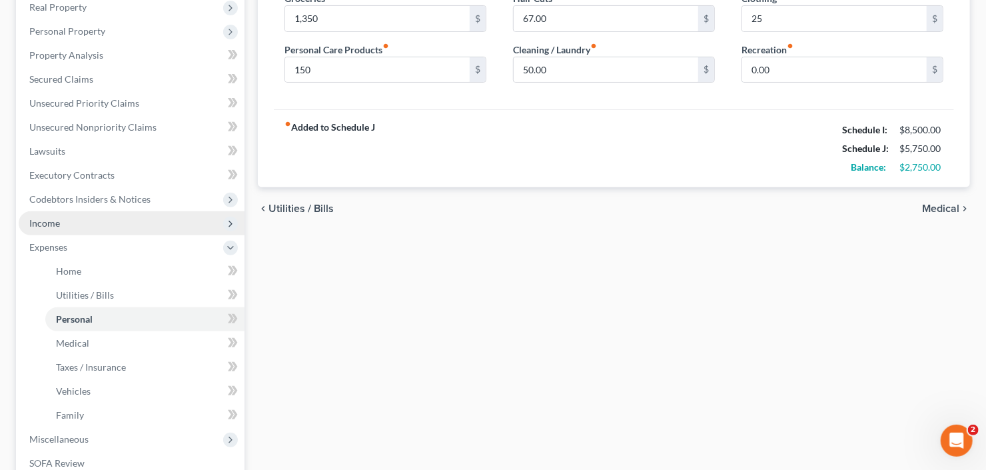
click at [95, 229] on span "Income" at bounding box center [132, 223] width 226 height 24
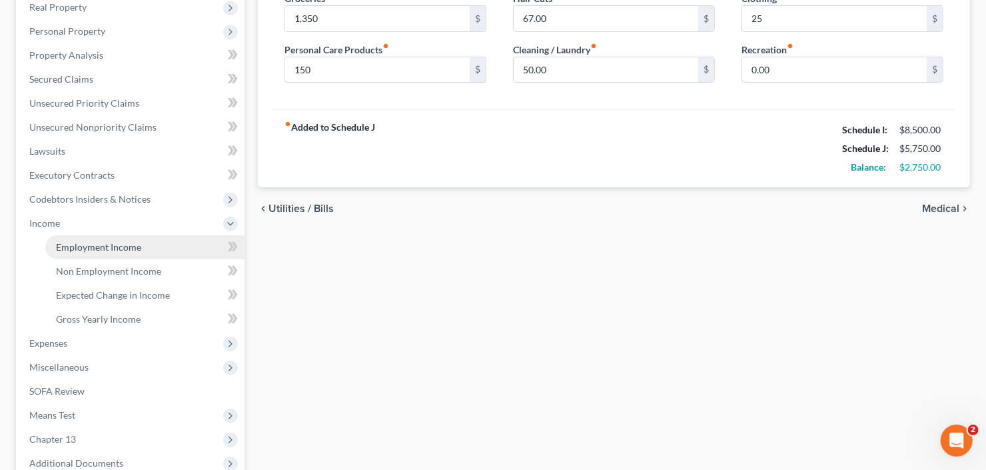
click at [100, 241] on span "Employment Income" at bounding box center [98, 246] width 85 height 11
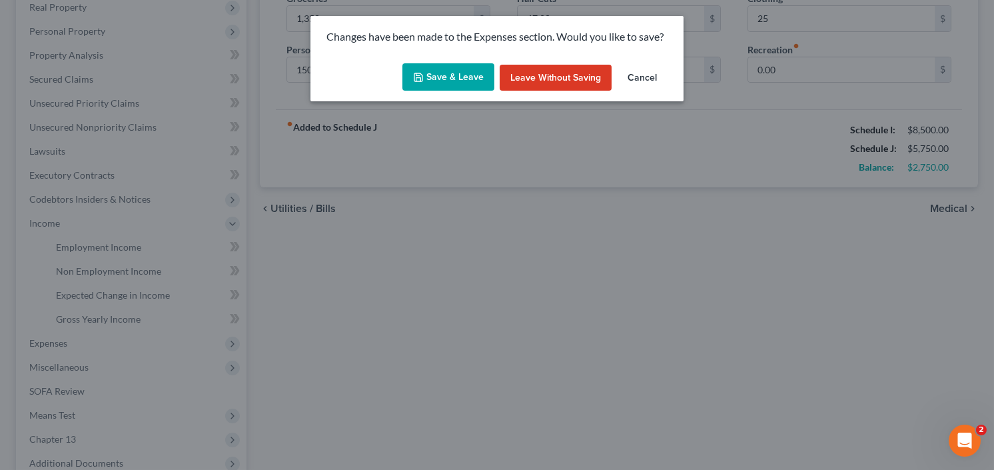
click at [450, 63] on button "Save & Leave" at bounding box center [448, 77] width 92 height 28
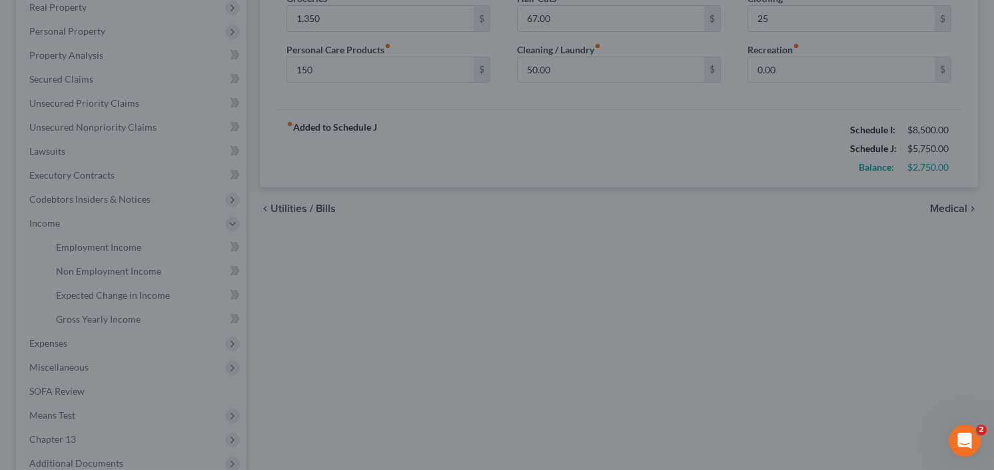
type input "1,350.00"
type input "150.00"
type input "25.00"
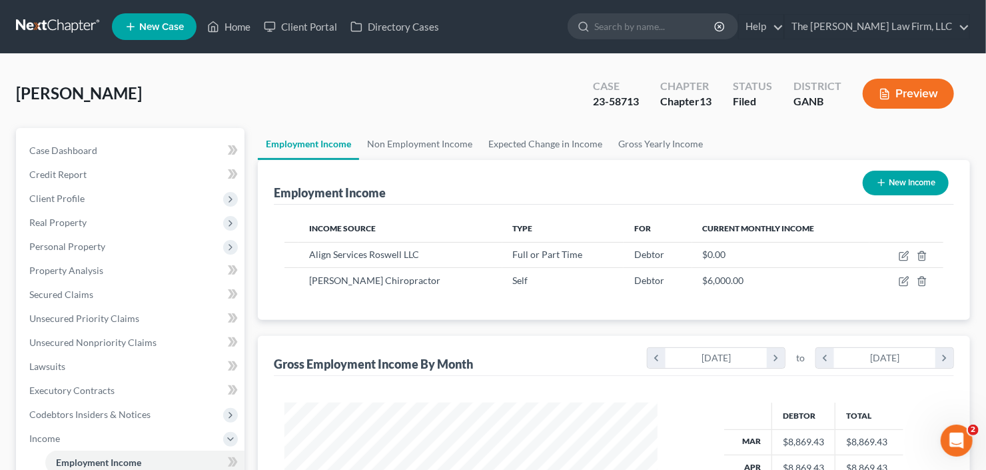
scroll to position [356, 0]
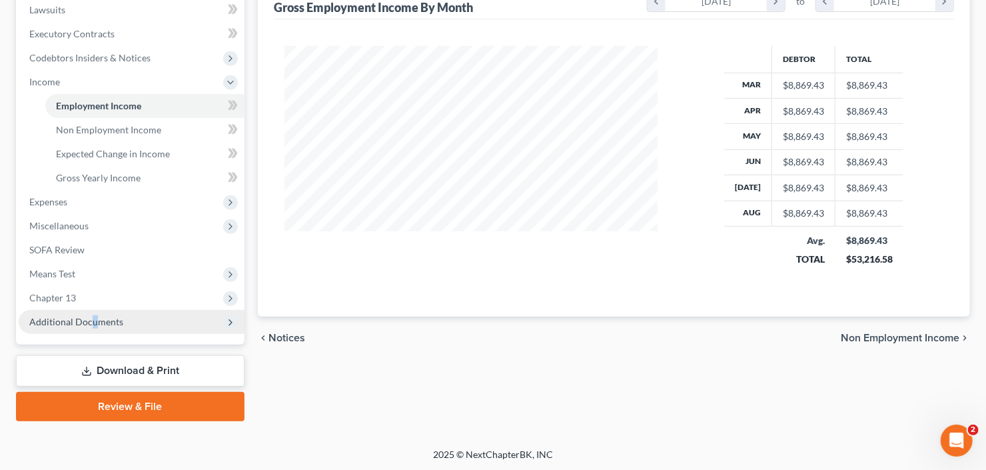
click at [93, 327] on span "Additional Documents" at bounding box center [132, 322] width 226 height 24
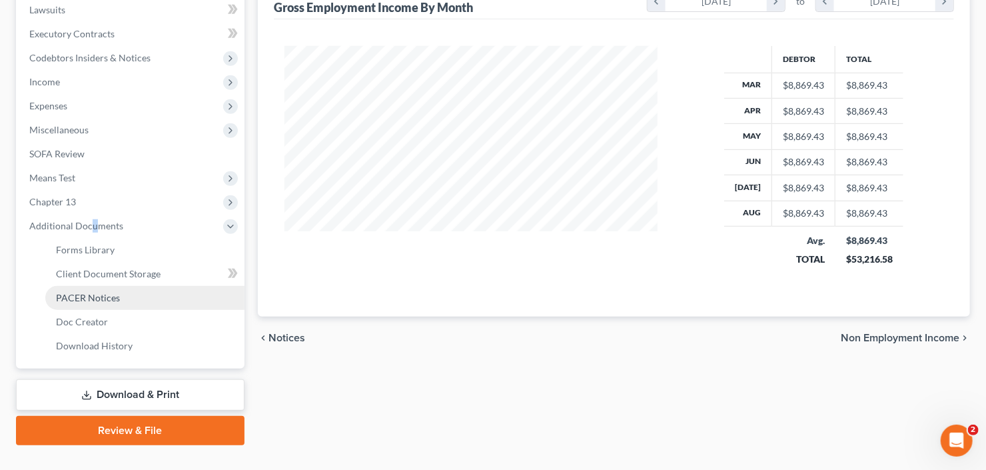
click at [100, 299] on span "PACER Notices" at bounding box center [88, 297] width 64 height 11
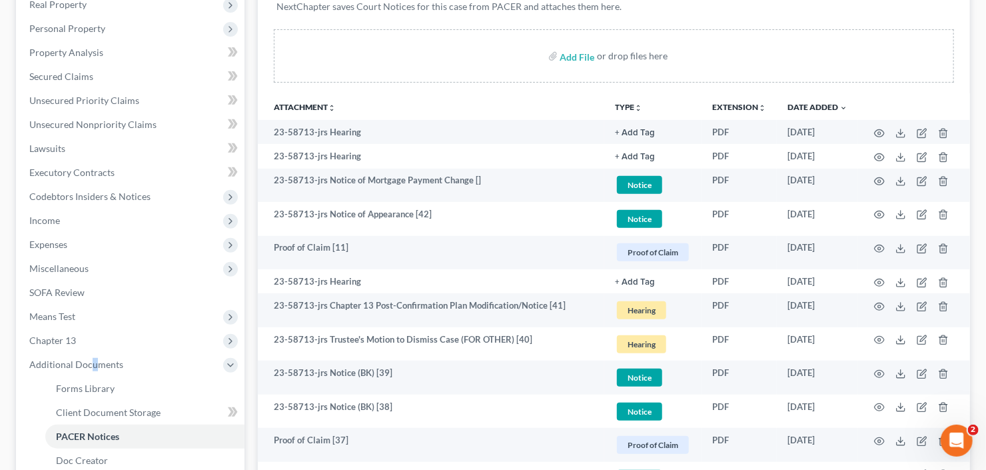
scroll to position [266, 0]
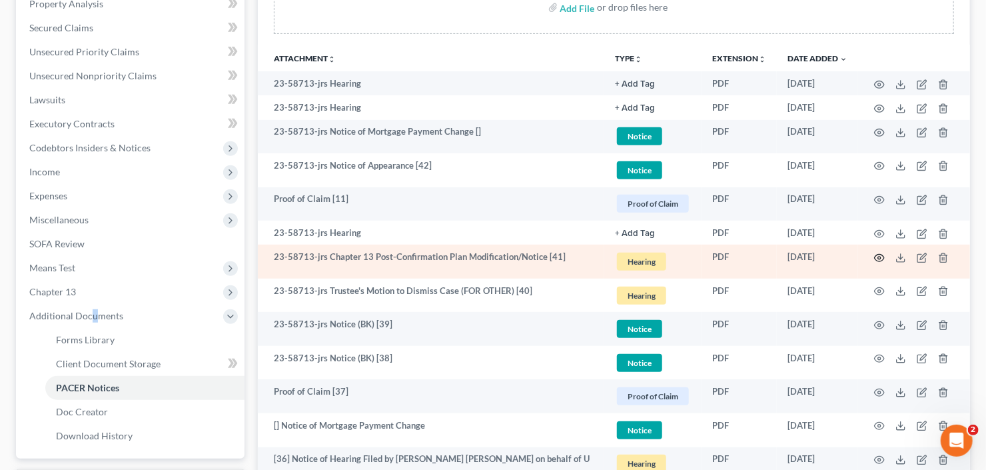
click at [878, 258] on icon "button" at bounding box center [879, 257] width 11 height 11
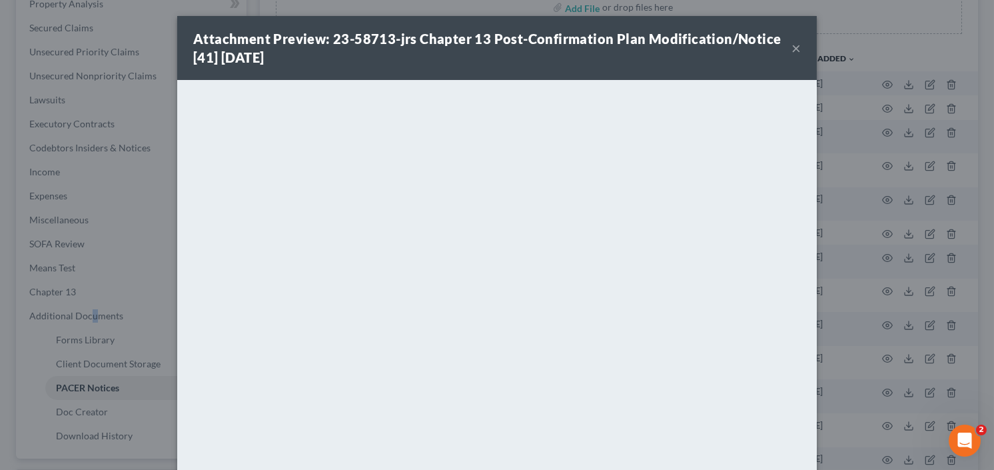
click at [795, 48] on button "×" at bounding box center [795, 48] width 9 height 16
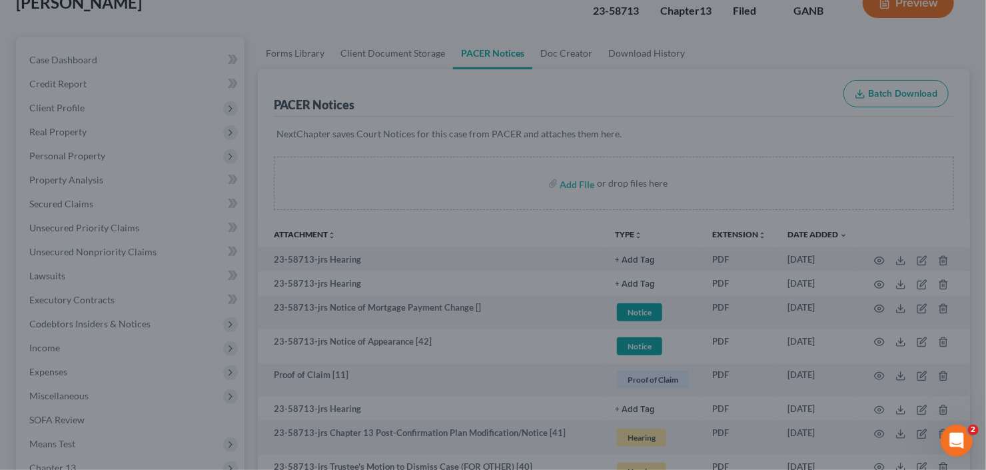
scroll to position [0, 0]
